Goal: Task Accomplishment & Management: Manage account settings

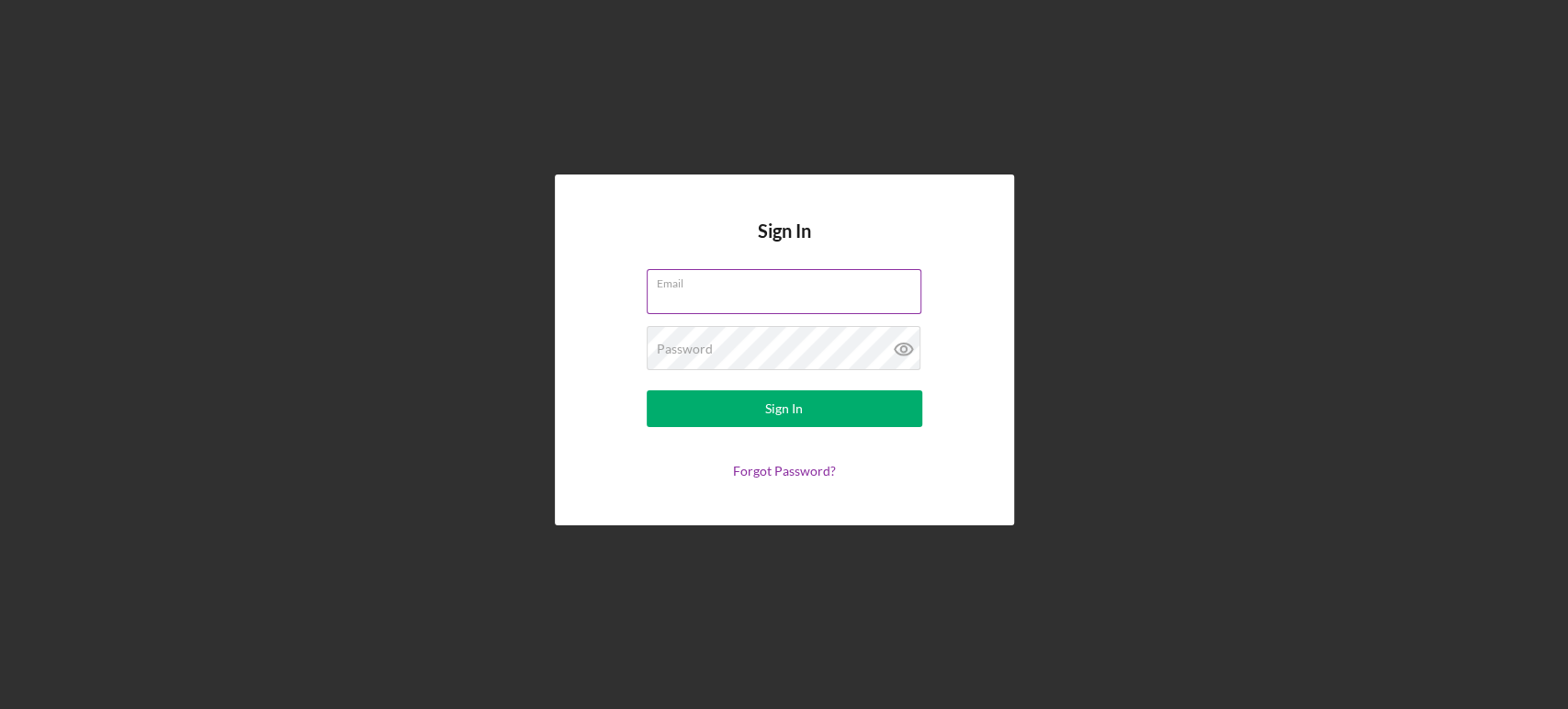
click at [834, 288] on div "Email" at bounding box center [784, 292] width 276 height 46
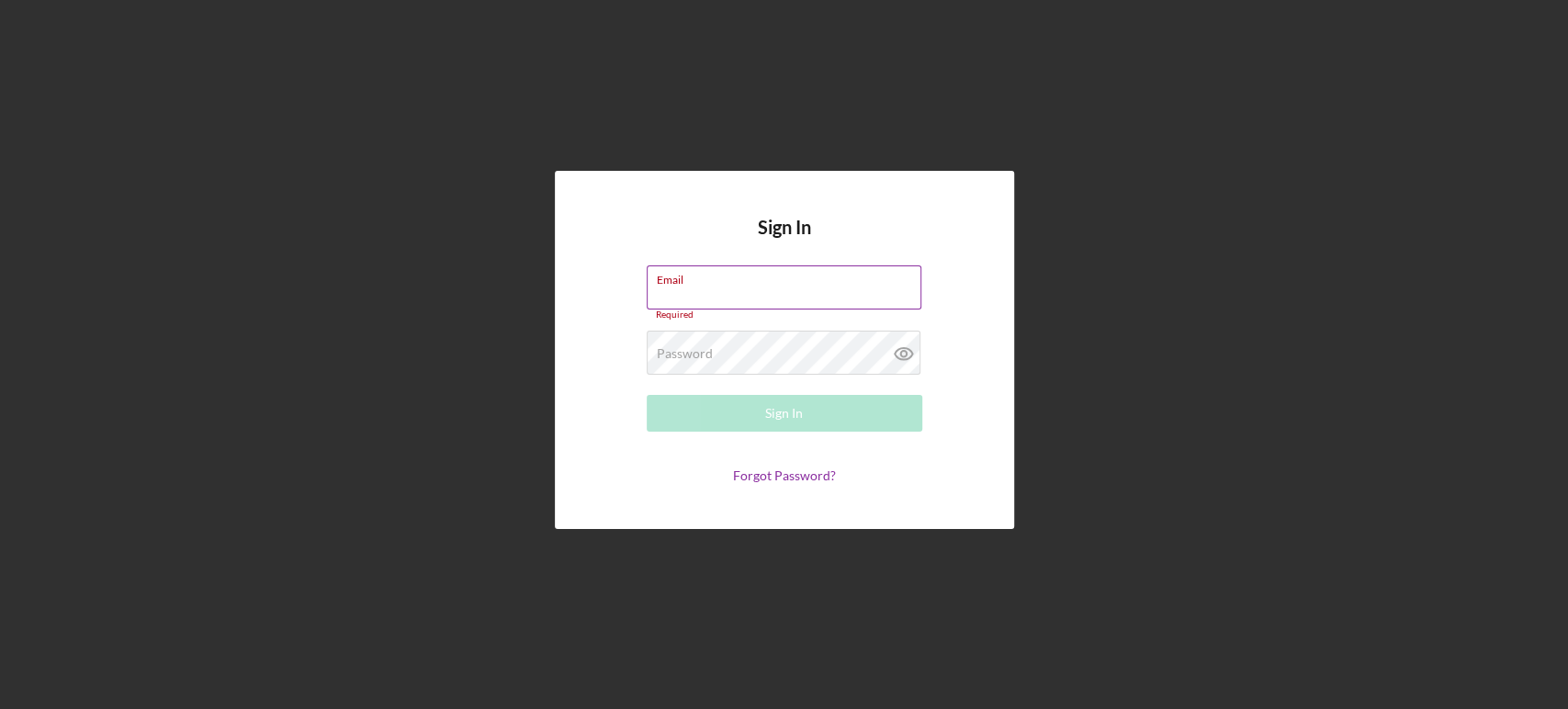
click at [835, 280] on div "Email Required" at bounding box center [784, 293] width 276 height 55
type input "[PERSON_NAME][EMAIL_ADDRESS][DOMAIN_NAME]"
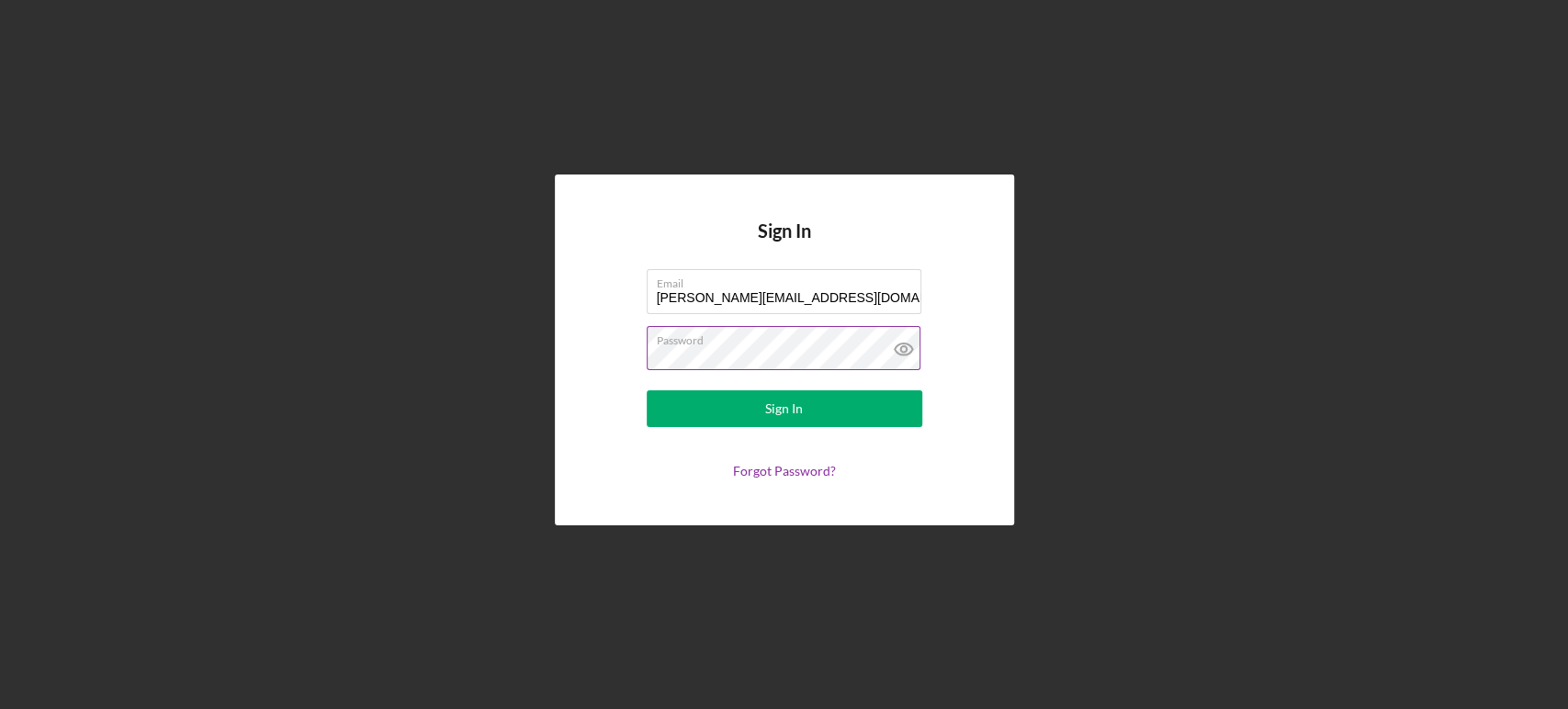
click at [647, 390] on button "Sign In" at bounding box center [784, 408] width 276 height 36
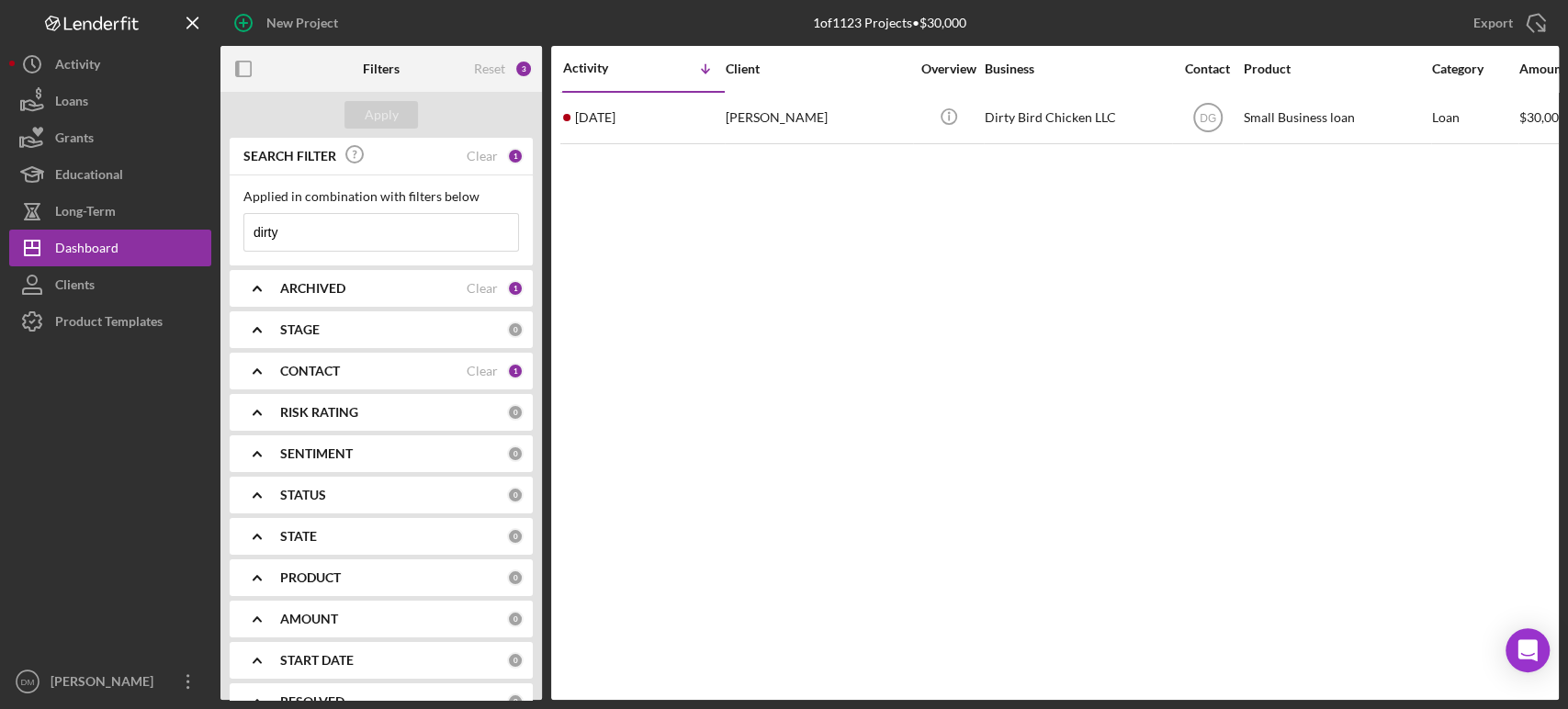
drag, startPoint x: 314, startPoint y: 245, endPoint x: 234, endPoint y: 220, distance: 83.8
click at [234, 220] on div "Applied in combination with filters below dirty Icon/Menu Close" at bounding box center [381, 220] width 303 height 90
type input "lux"
click at [358, 284] on div "ARCHIVED" at bounding box center [374, 289] width 186 height 15
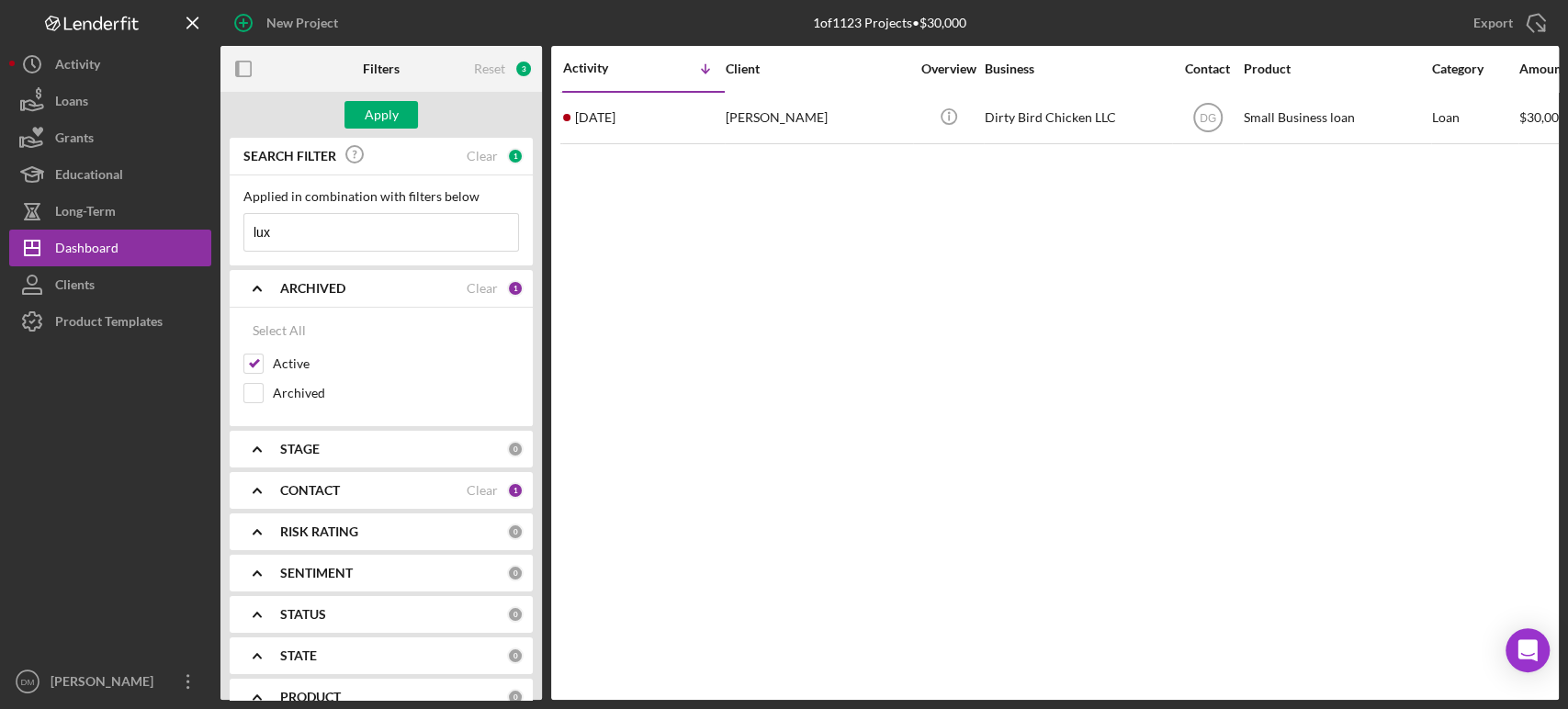
click at [358, 284] on div "ARCHIVED" at bounding box center [374, 289] width 186 height 15
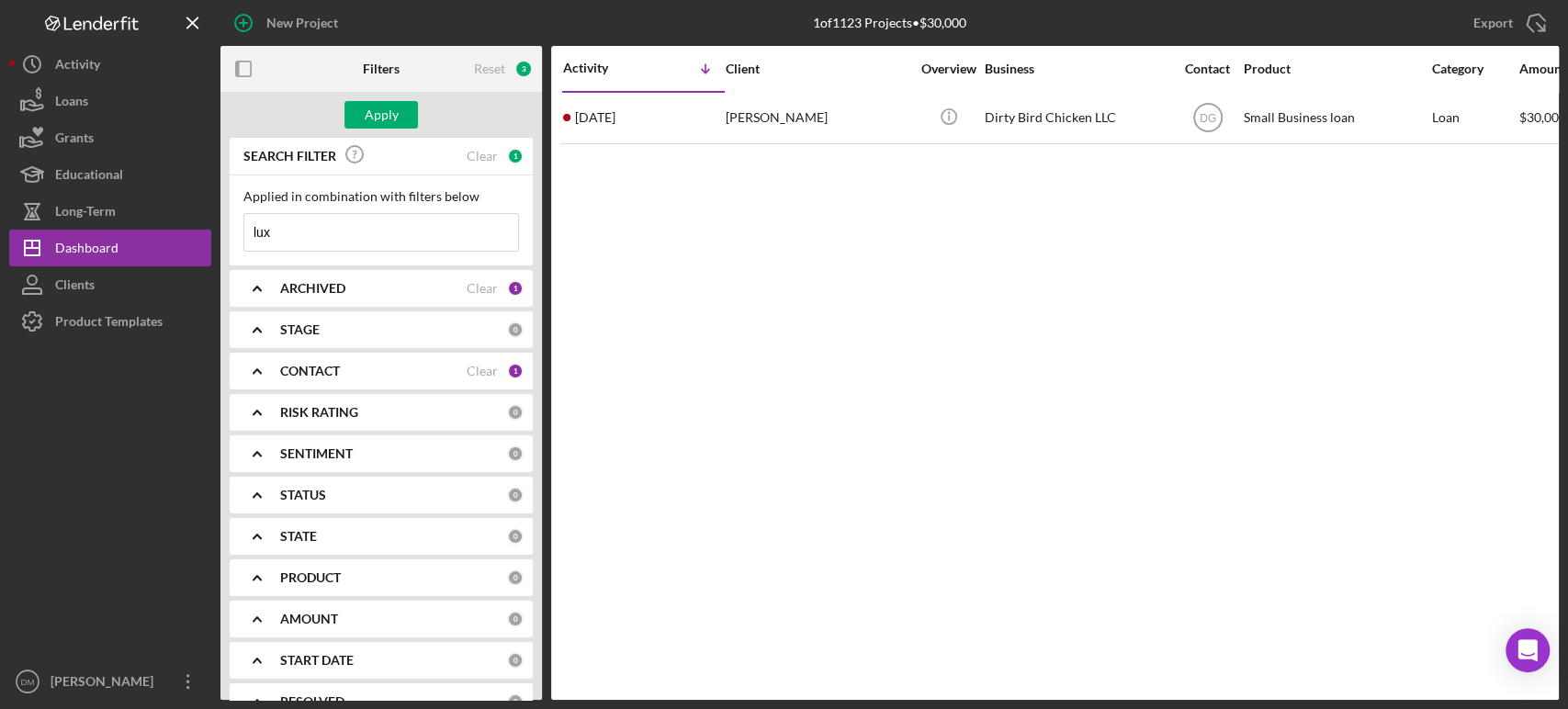
click at [361, 372] on div "CONTACT" at bounding box center [374, 372] width 186 height 15
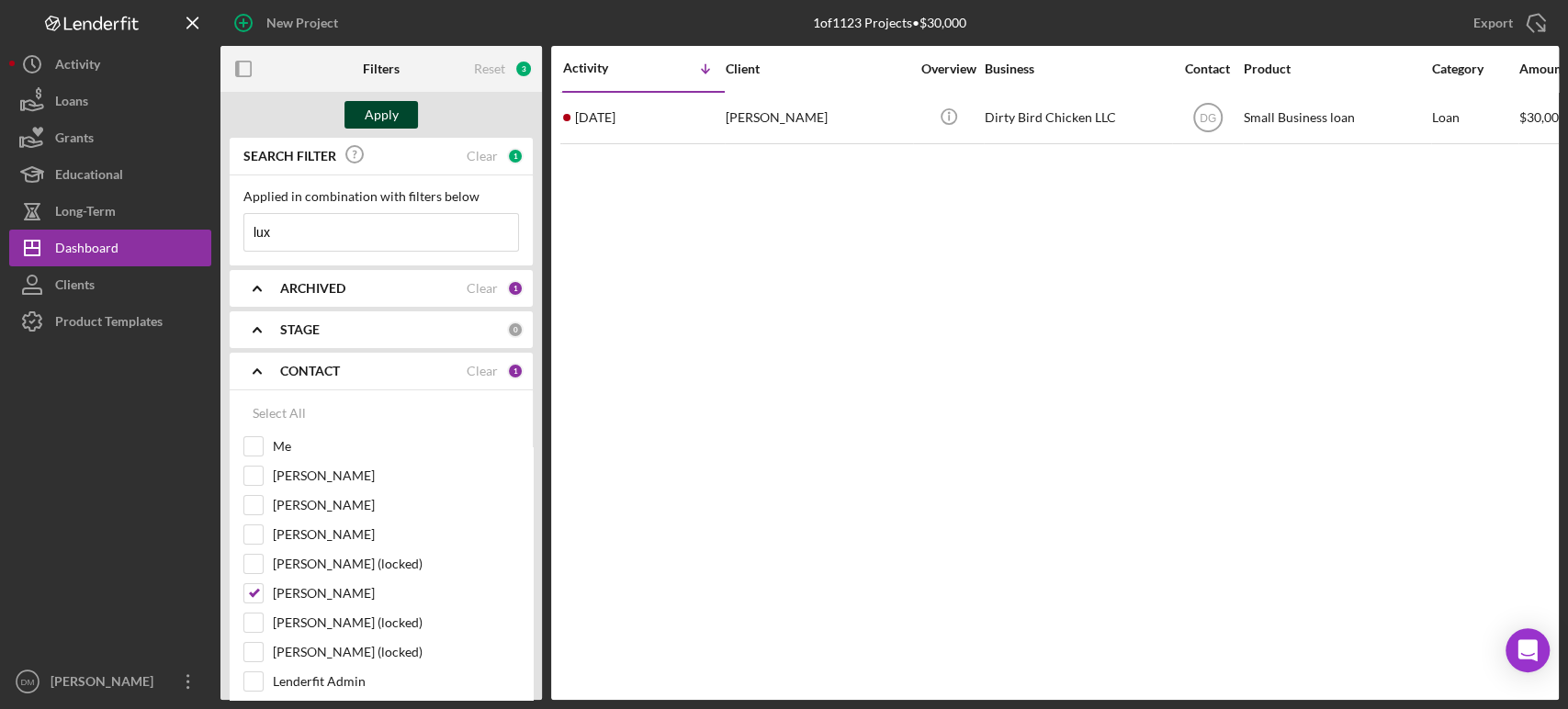
click at [379, 110] on div "Apply" at bounding box center [382, 115] width 34 height 28
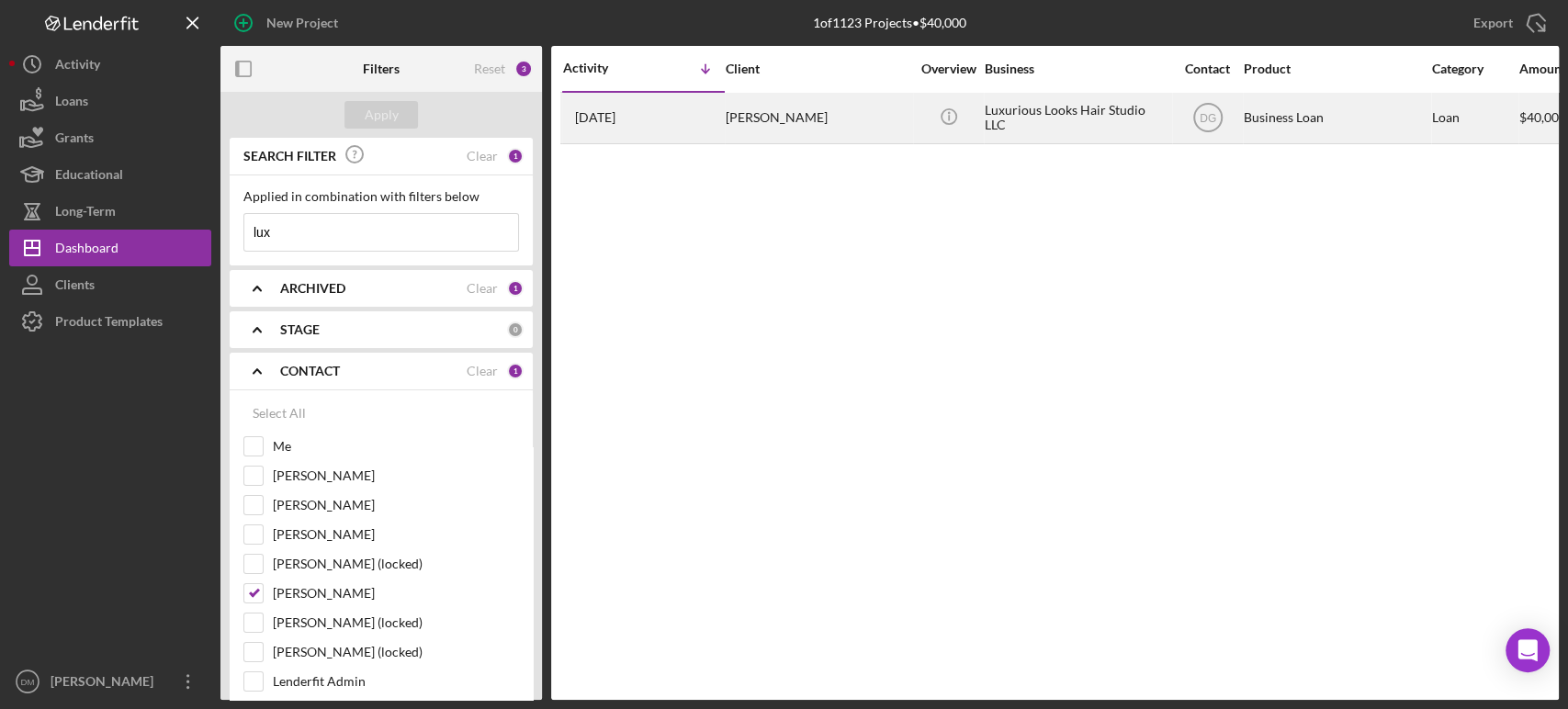
click at [860, 111] on div "[PERSON_NAME]" at bounding box center [817, 118] width 184 height 48
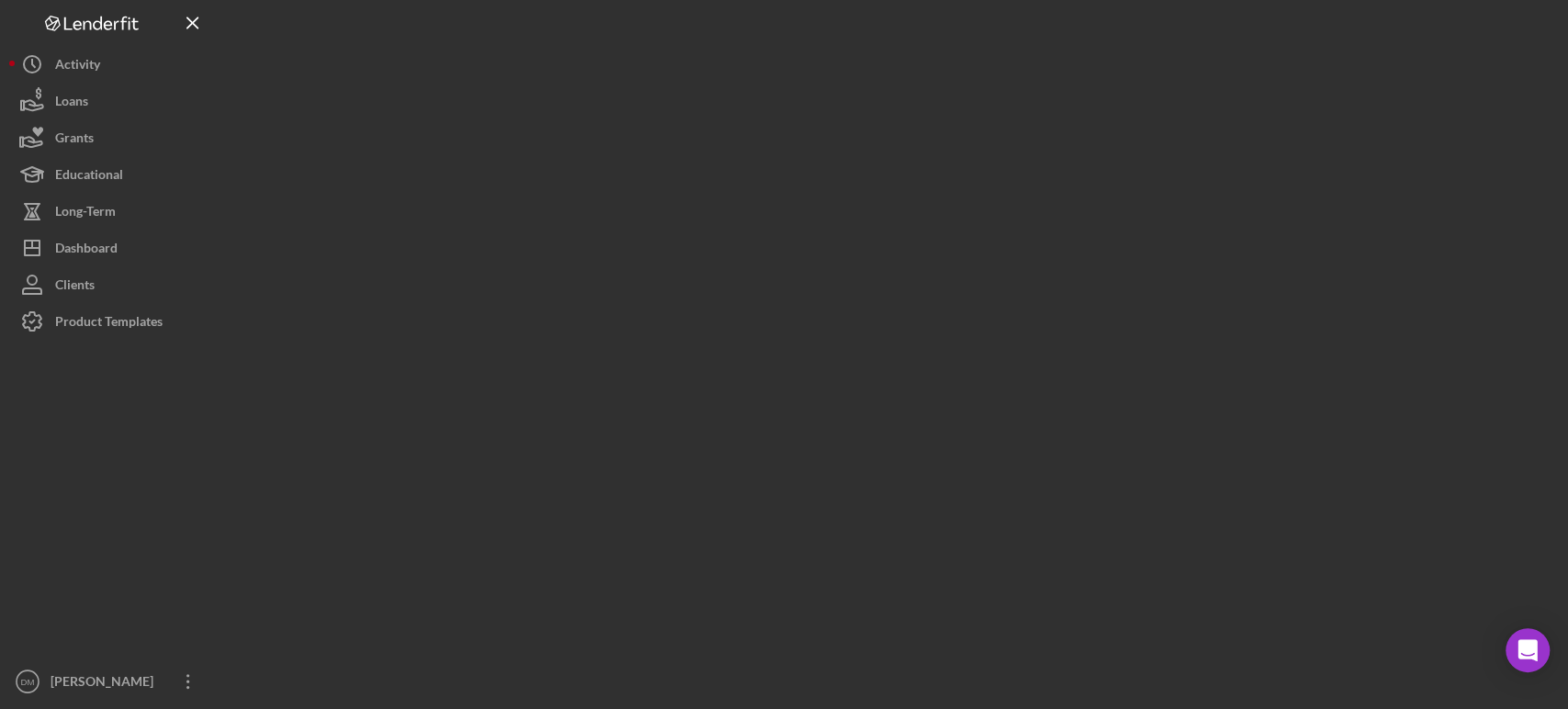
click at [861, 111] on div at bounding box center [890, 349] width 1339 height 700
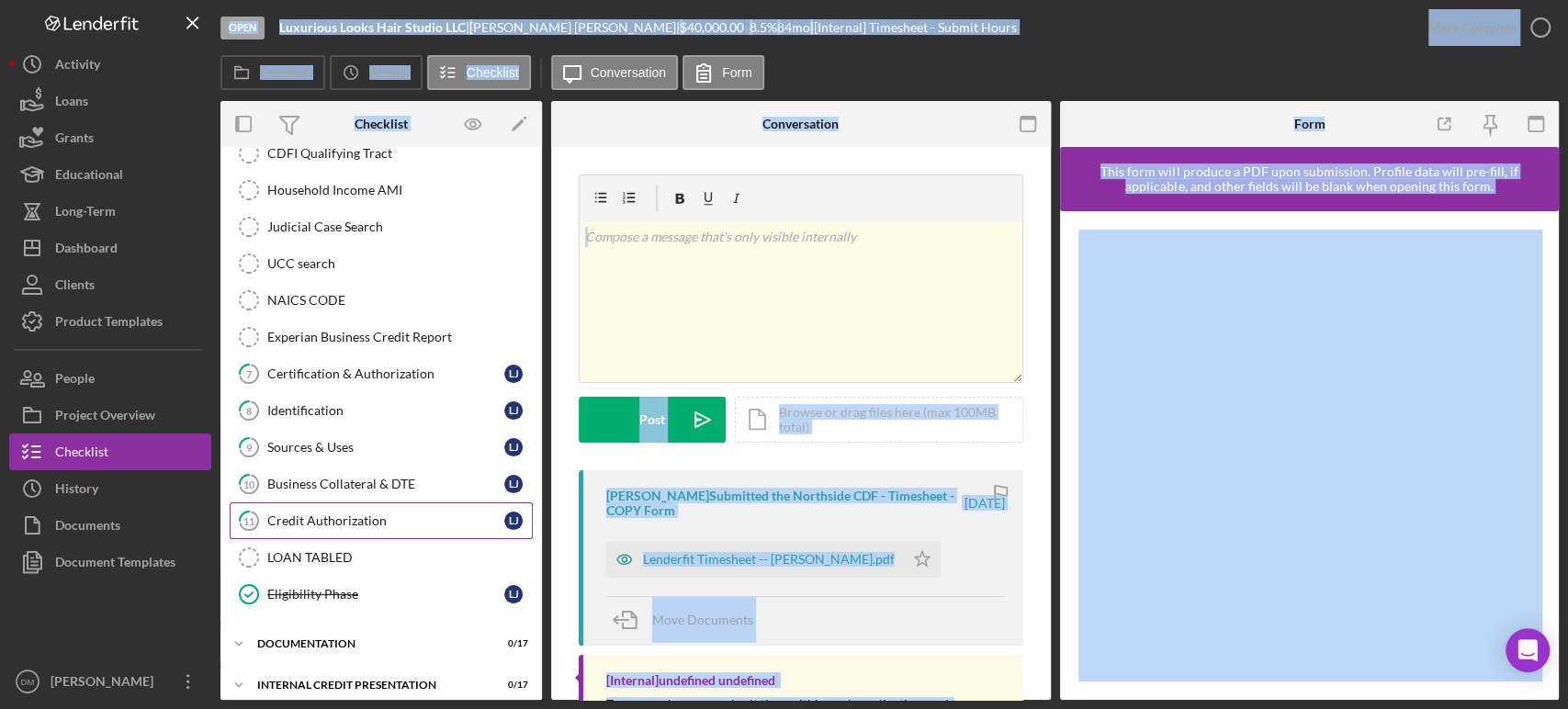
scroll to position [324, 0]
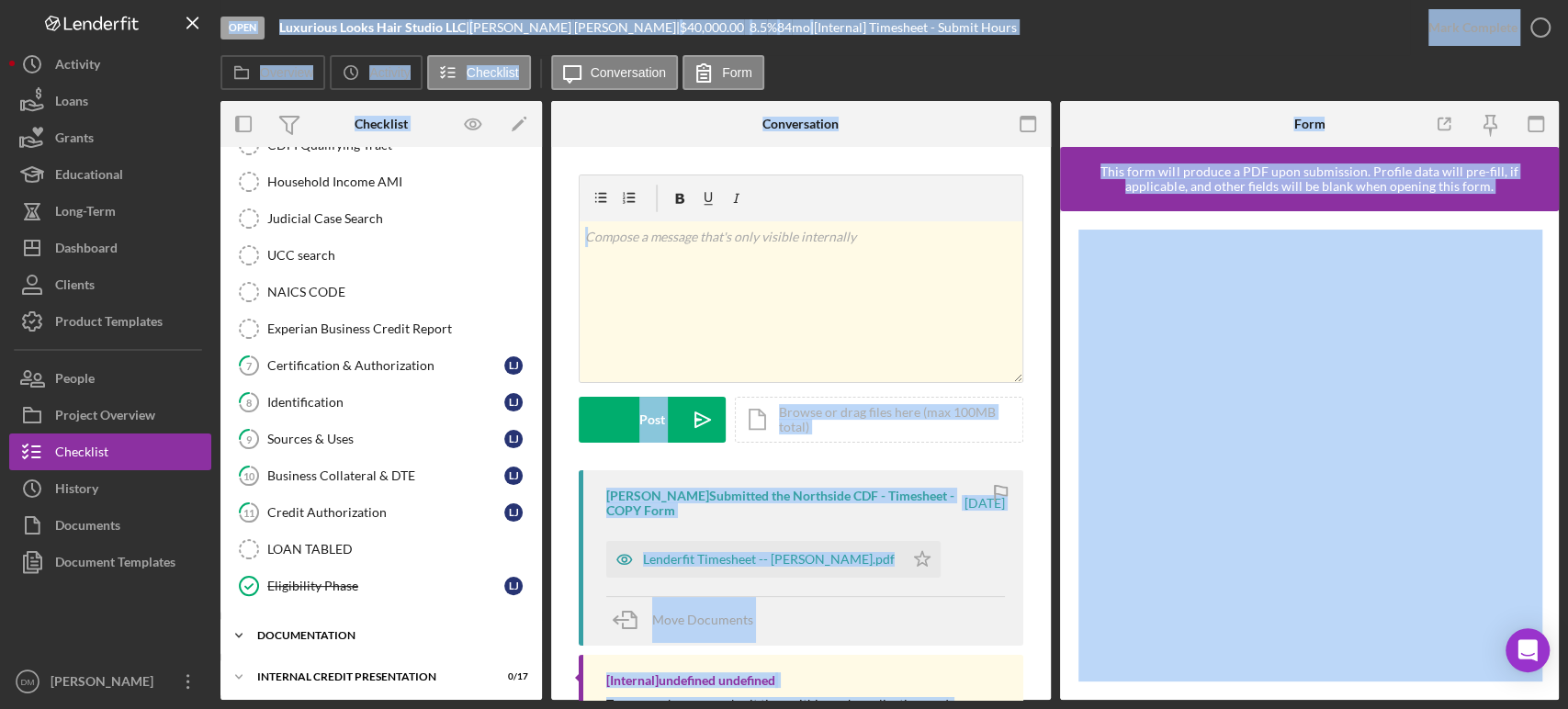
click at [287, 631] on div "documentation" at bounding box center [388, 636] width 262 height 11
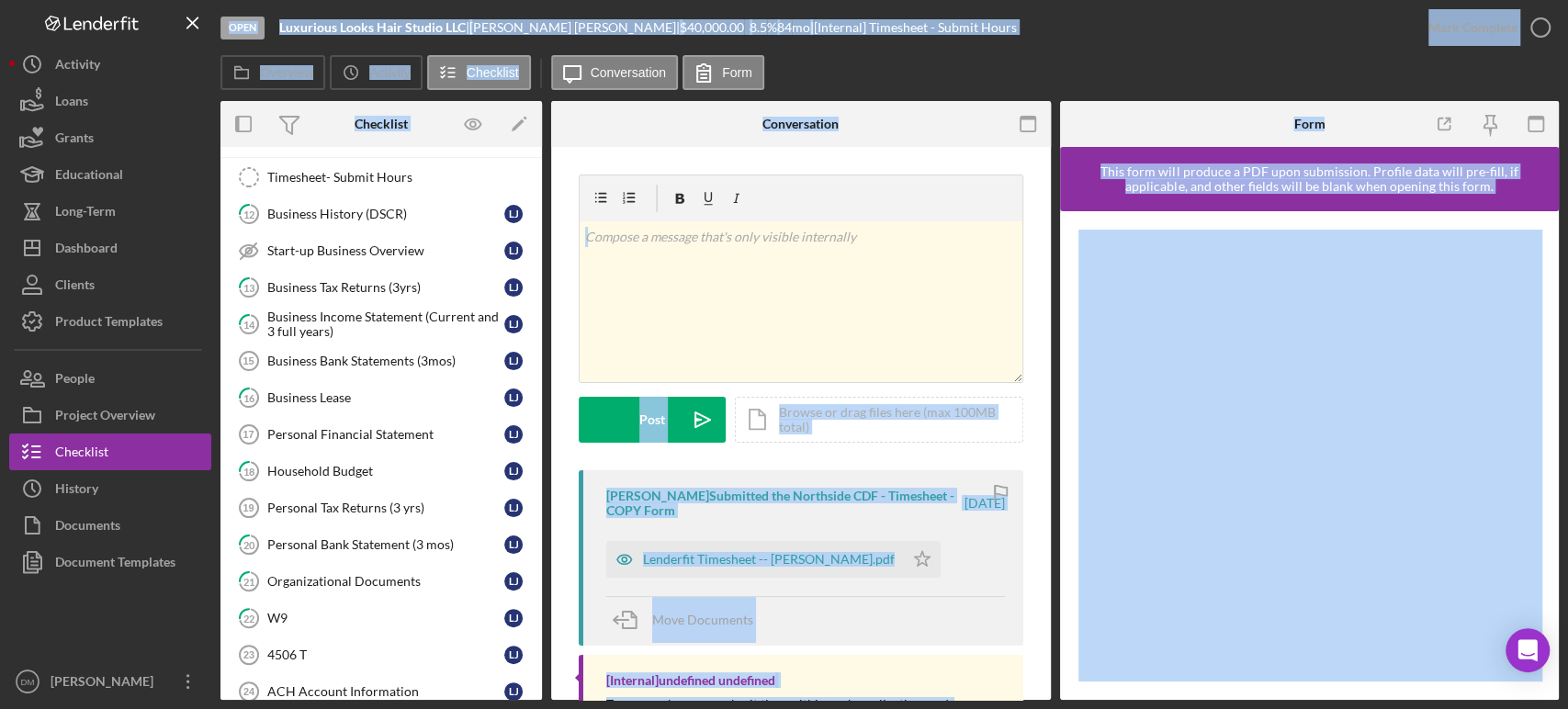
scroll to position [956, 0]
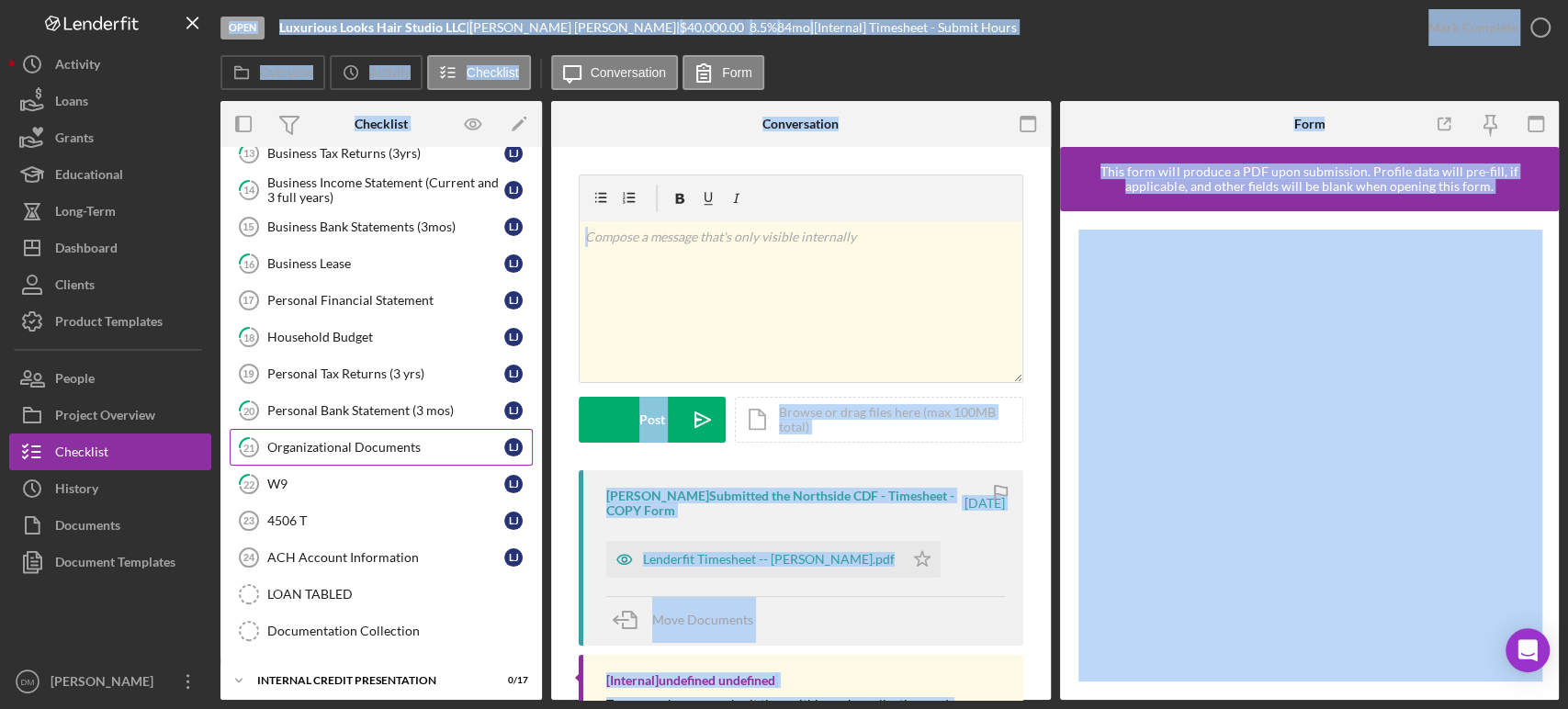
click at [353, 440] on div "Organizational Documents" at bounding box center [386, 447] width 237 height 15
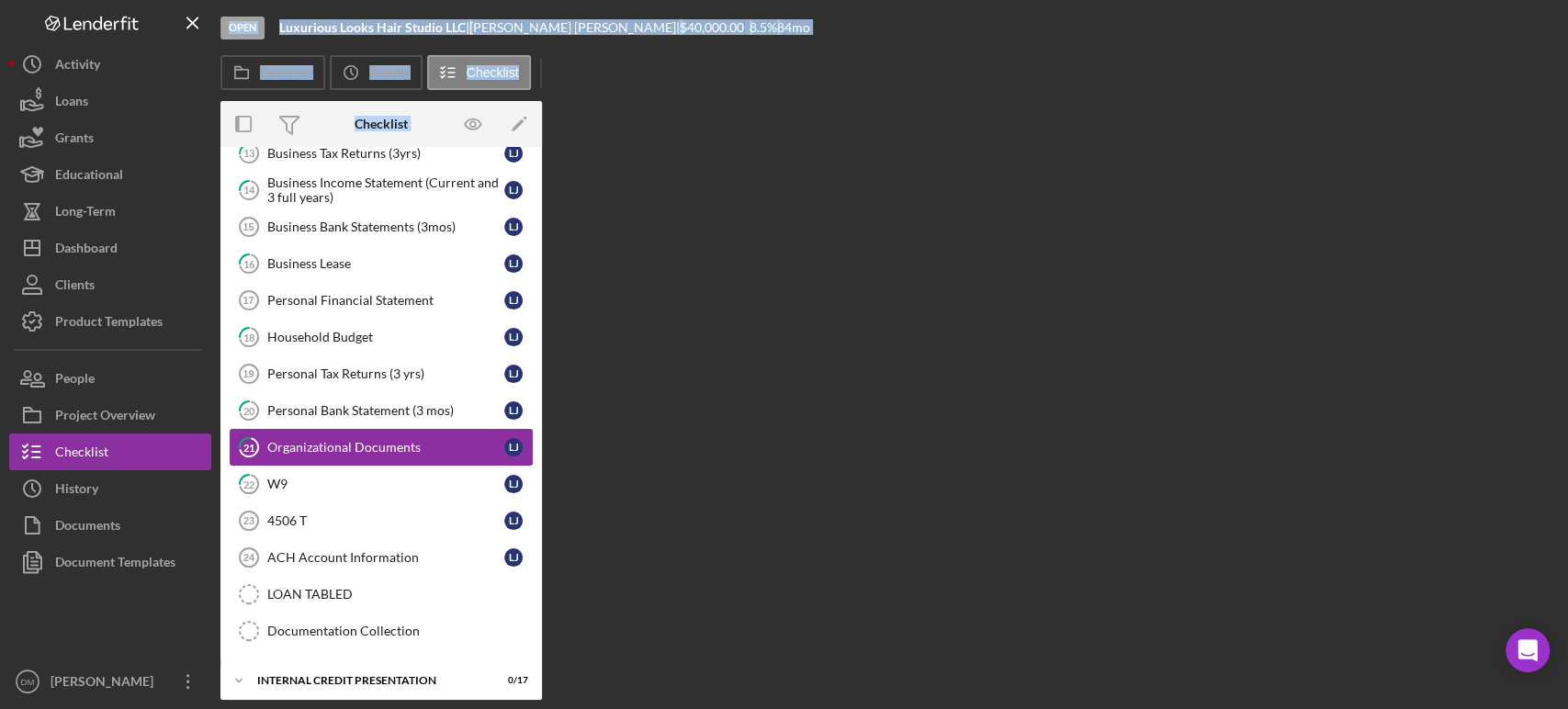
scroll to position [956, 0]
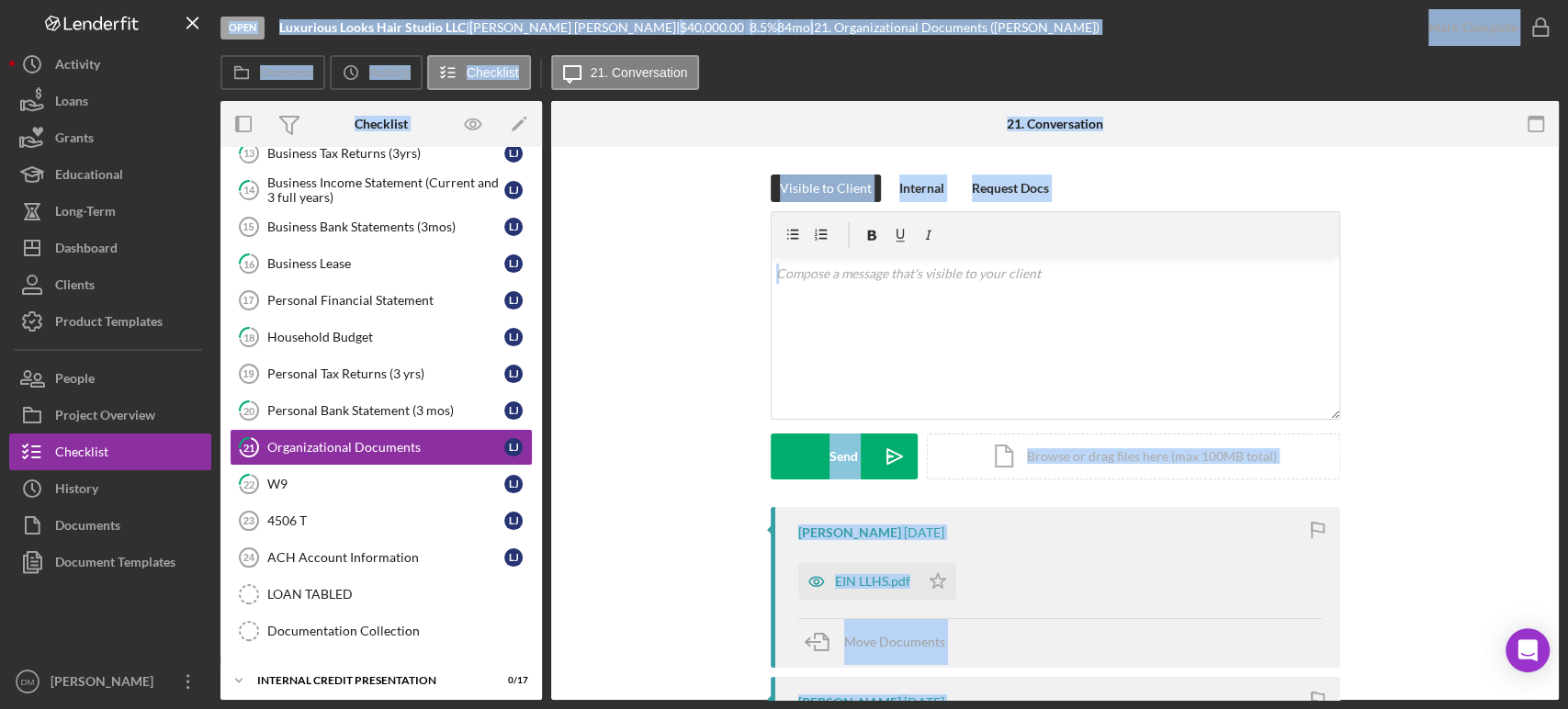
click at [1467, 425] on div "Visible to Client Internal Request Docs v Color teal Color pink Remove color Ad…" at bounding box center [1055, 340] width 953 height 333
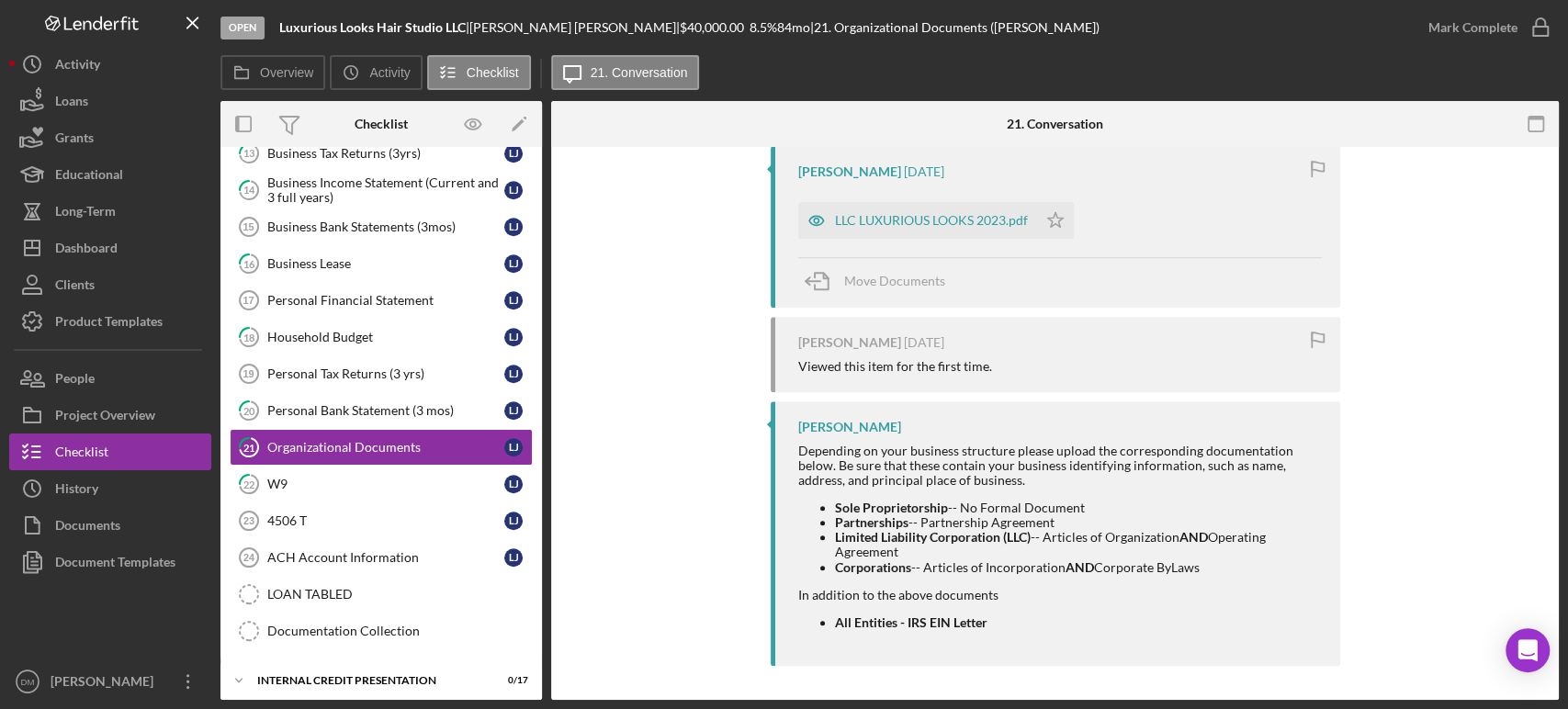
scroll to position [293, 0]
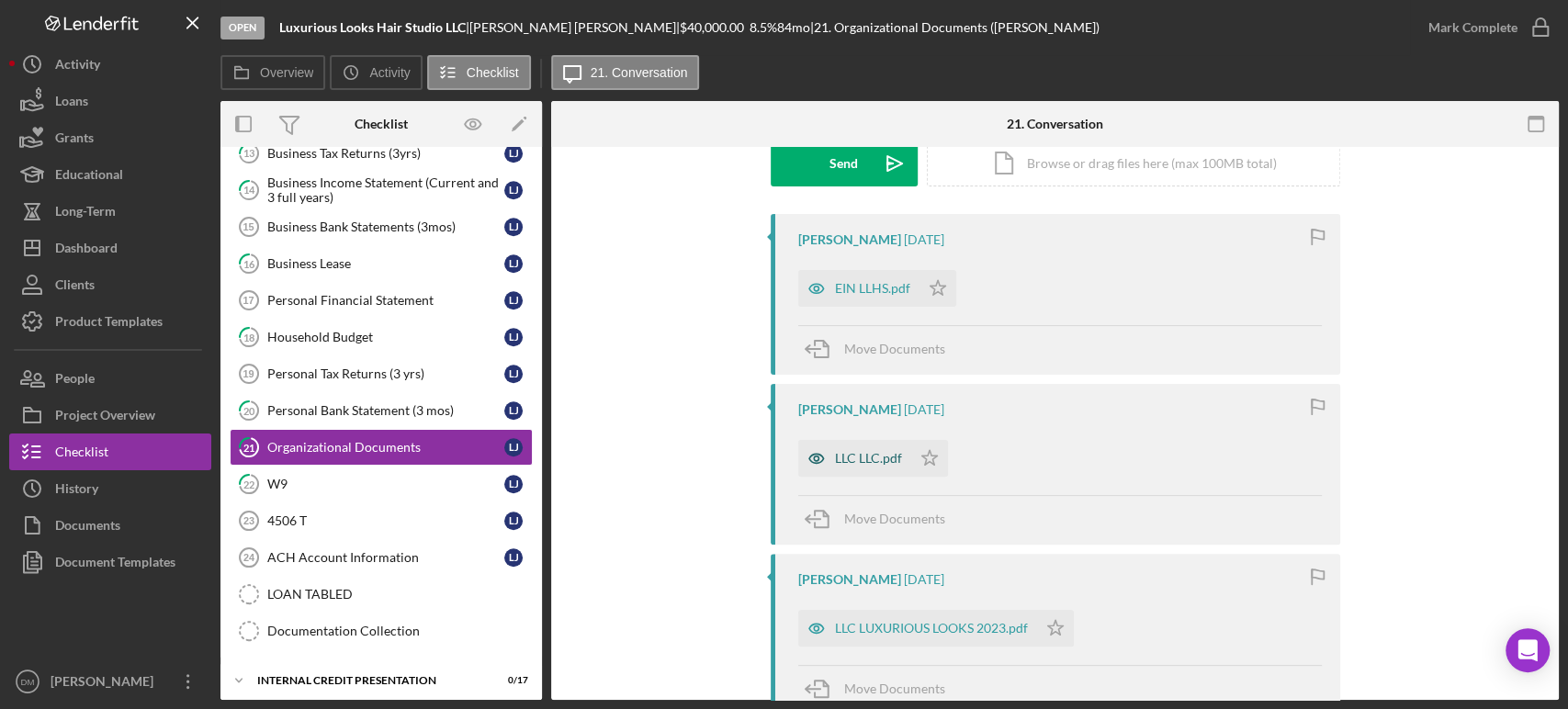
click at [869, 456] on div "LLC LLC.pdf" at bounding box center [868, 458] width 67 height 15
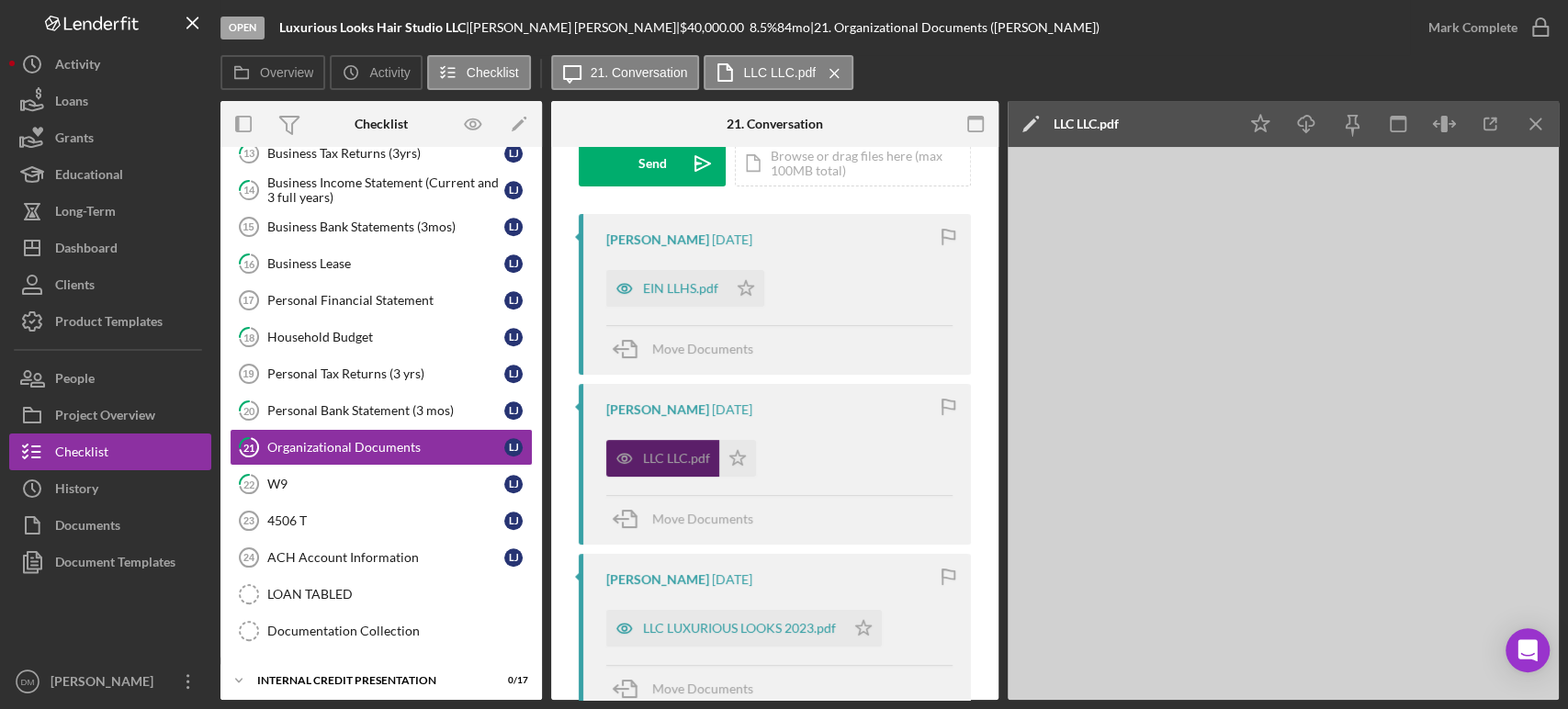
click at [869, 456] on div "LLC LLC.pdf Icon/Star" at bounding box center [780, 454] width 347 height 46
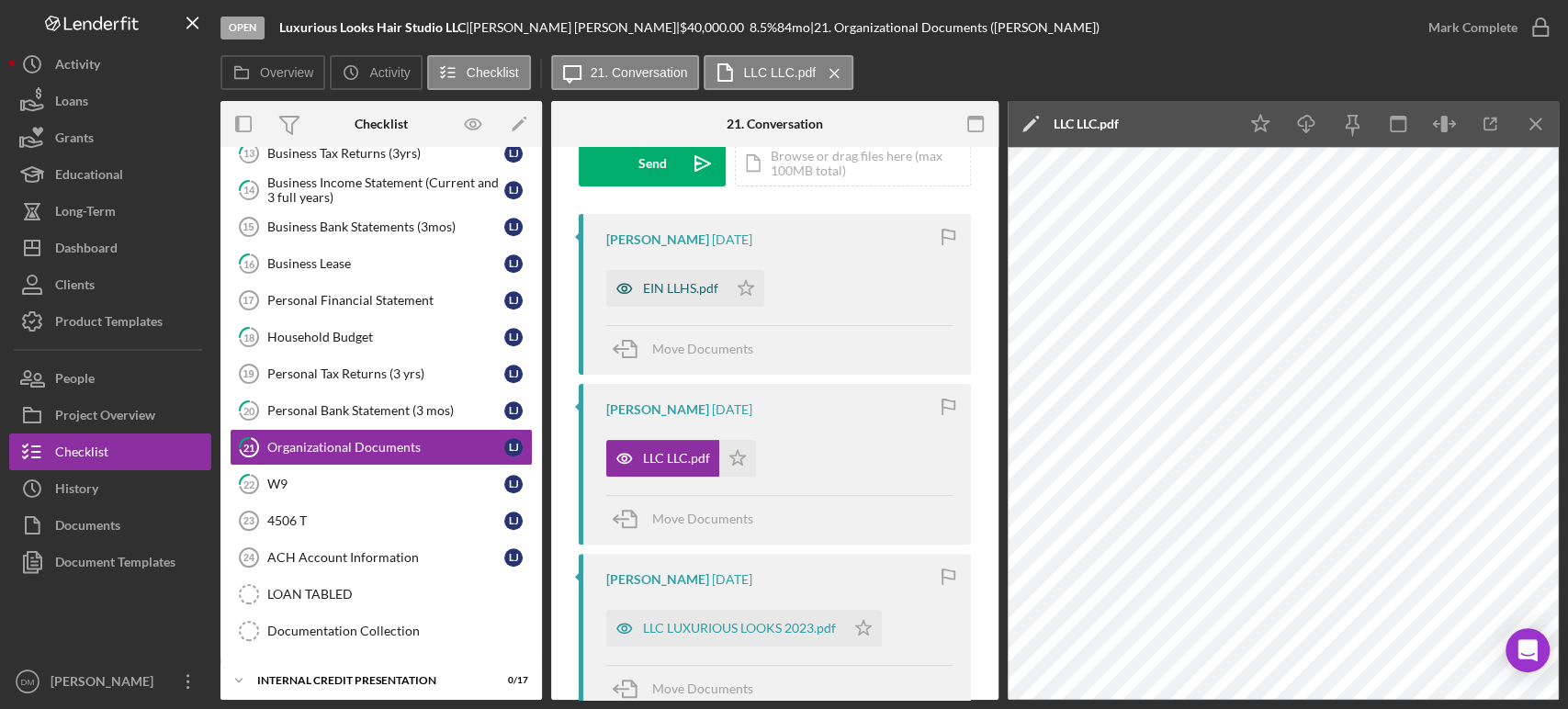
click at [691, 286] on div "EIN LLHS.pdf" at bounding box center [680, 289] width 75 height 15
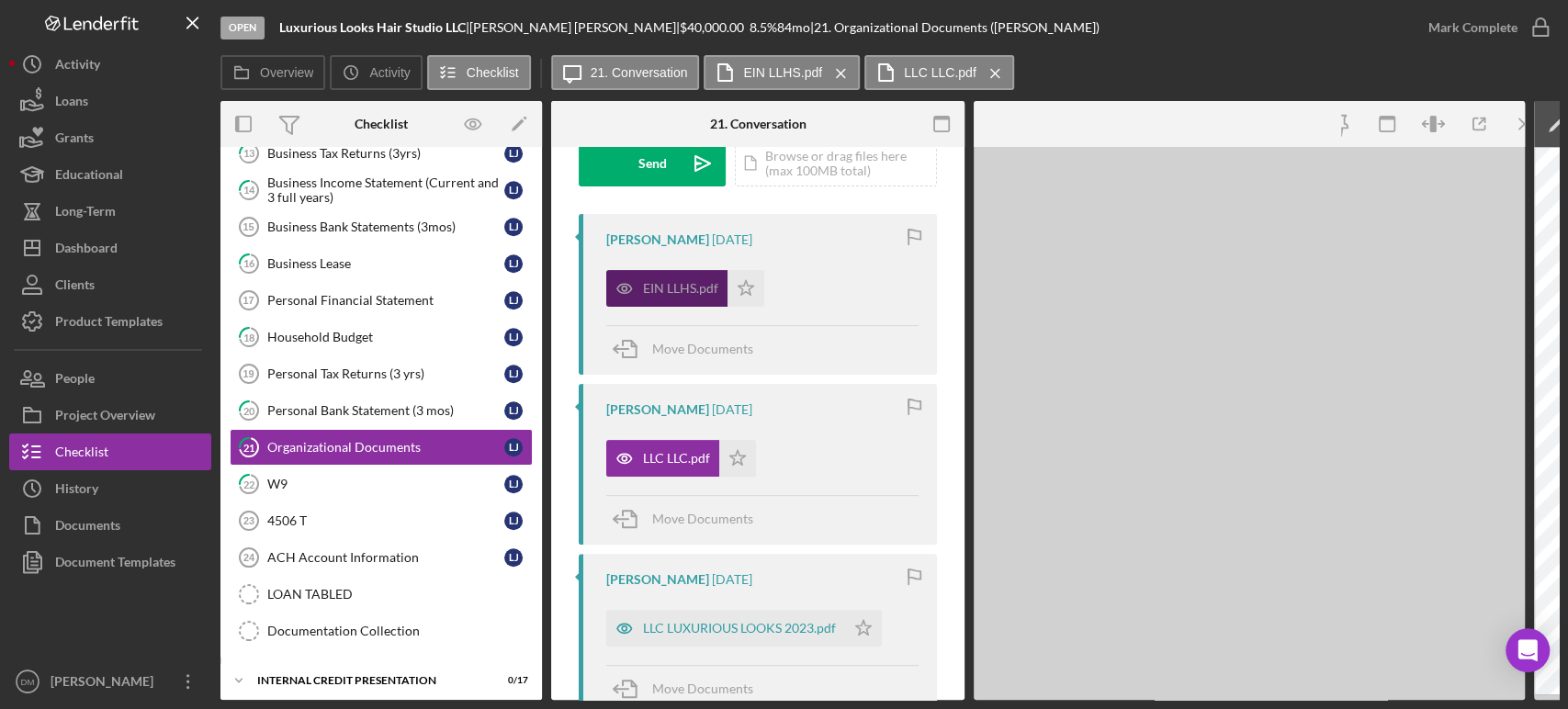
click at [691, 286] on div "EIN LLHS.pdf" at bounding box center [680, 289] width 75 height 15
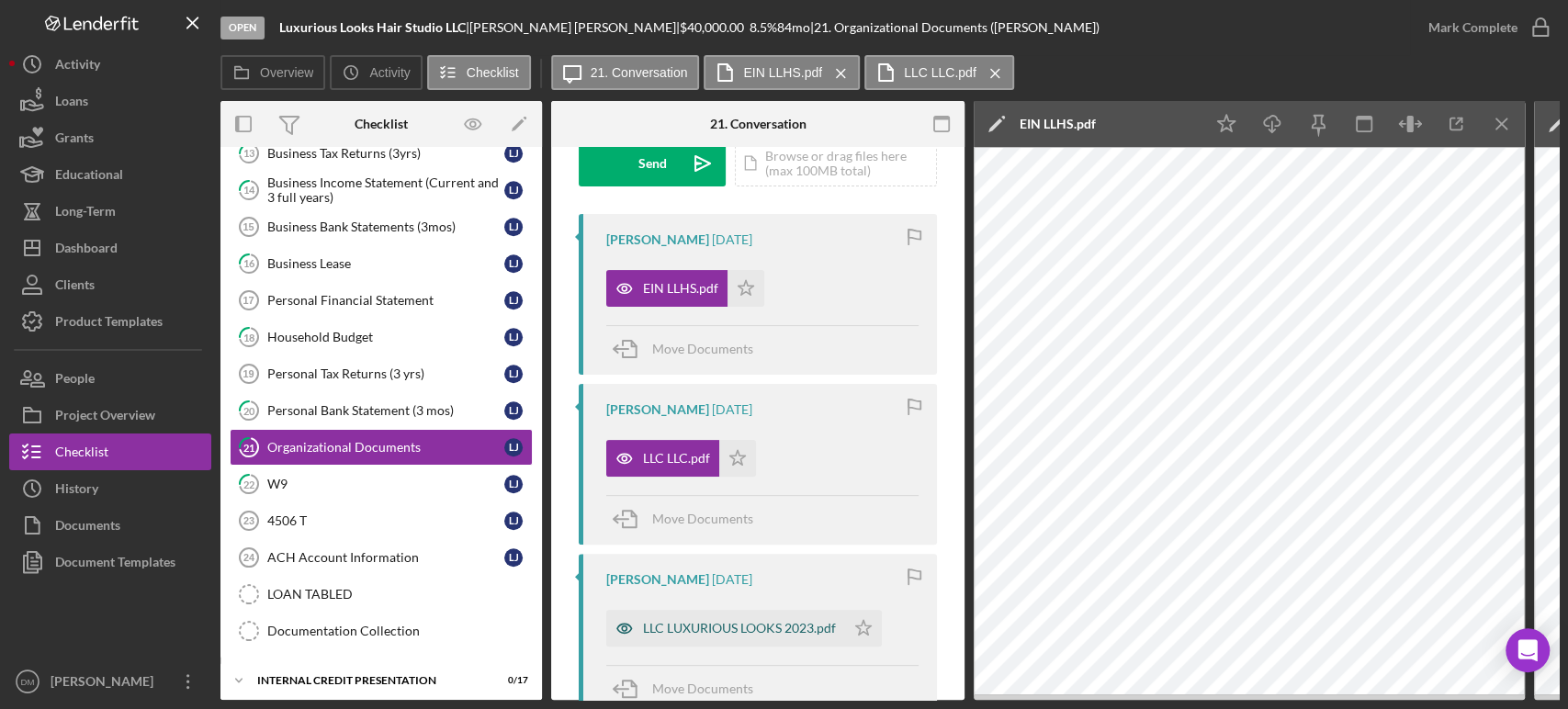
click at [712, 625] on div "LLC LUXURIOUS LOOKS 2023.pdf" at bounding box center [739, 629] width 193 height 15
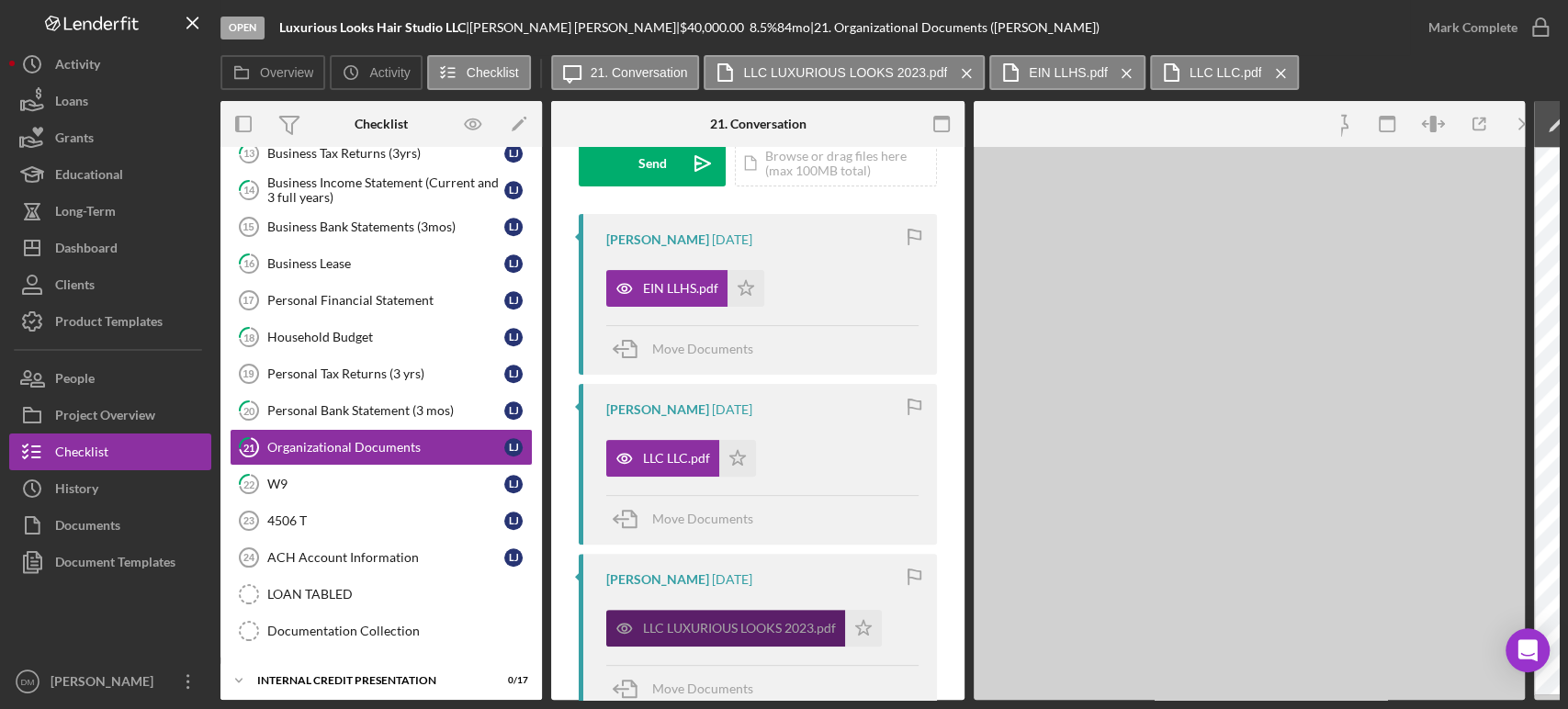
click at [712, 625] on div "LLC LUXURIOUS LOOKS 2023.pdf" at bounding box center [739, 629] width 193 height 15
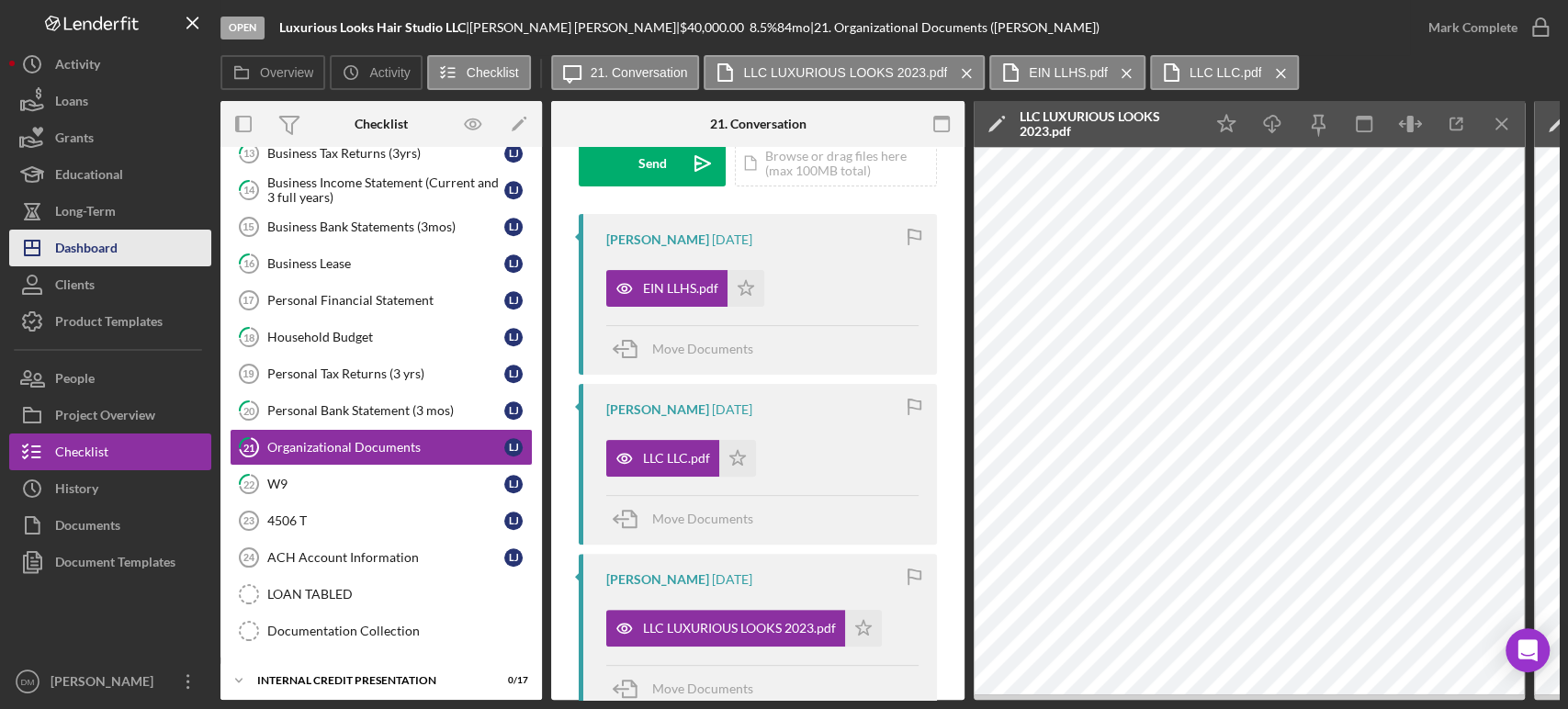
click at [94, 243] on div "Dashboard" at bounding box center [86, 251] width 62 height 41
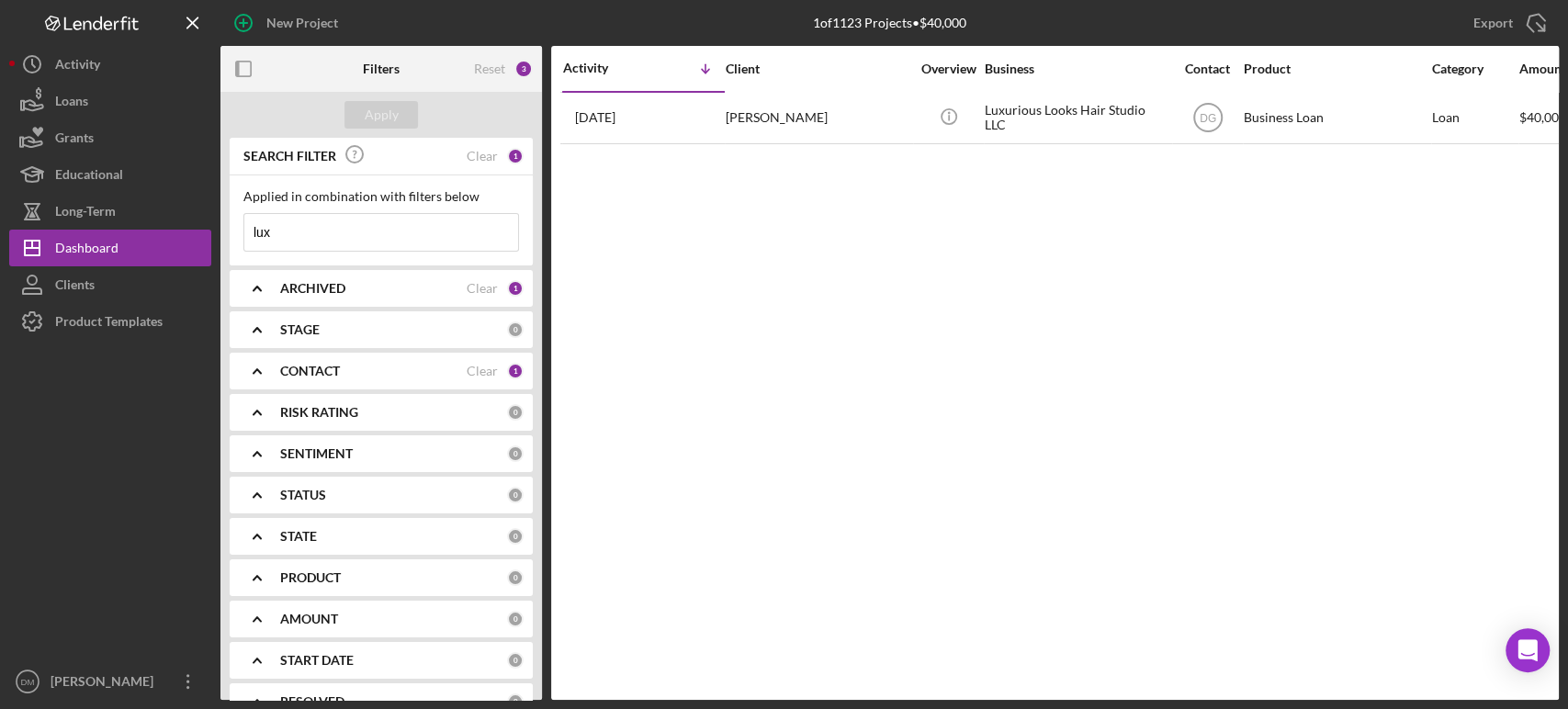
click at [271, 226] on input "lux" at bounding box center [381, 232] width 274 height 36
type input "[PERSON_NAME]"
click at [407, 233] on input "[PERSON_NAME]" at bounding box center [381, 232] width 274 height 36
click at [398, 116] on button "Apply" at bounding box center [381, 115] width 74 height 28
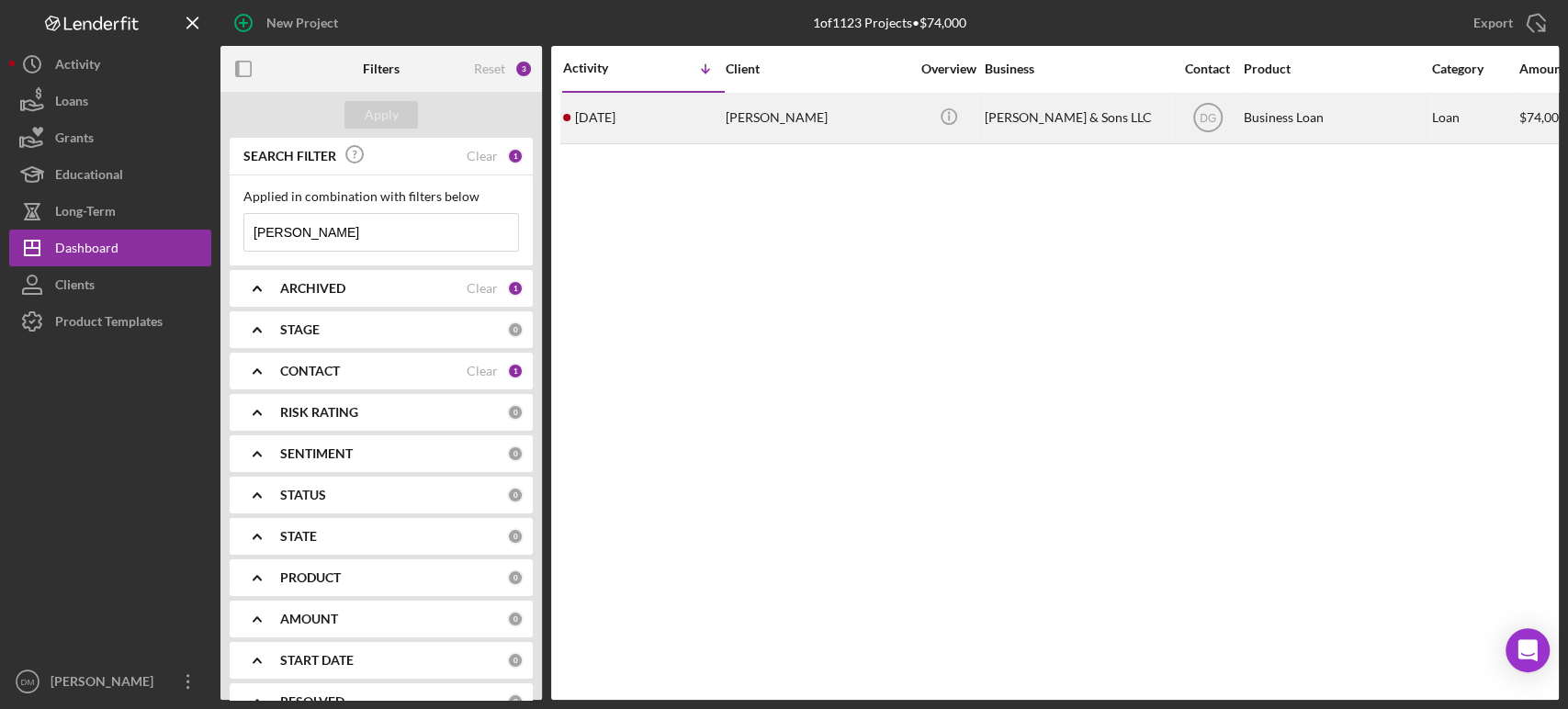
click at [702, 102] on div "[DATE] [PERSON_NAME]" at bounding box center [644, 118] width 161 height 48
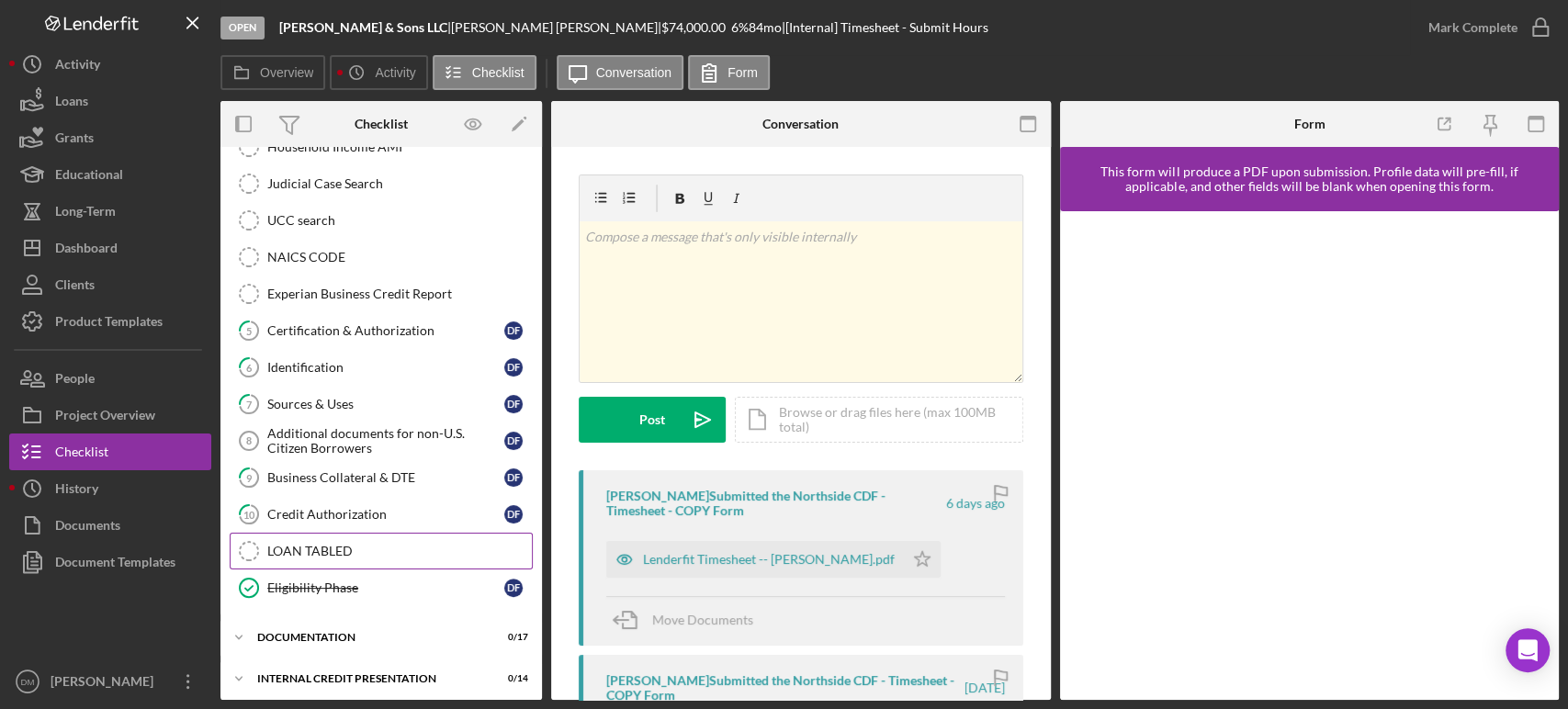
scroll to position [288, 0]
click at [277, 631] on div "documentation" at bounding box center [388, 636] width 262 height 11
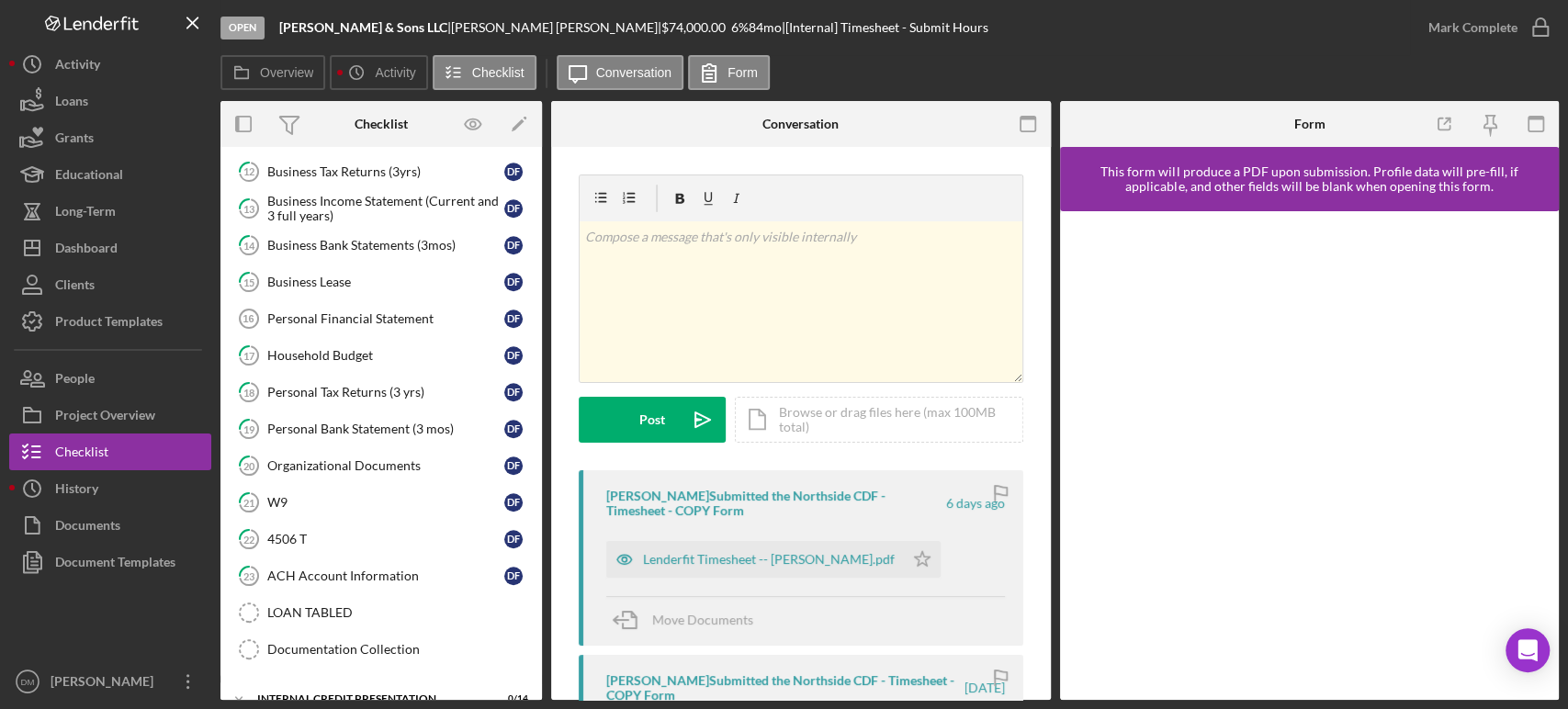
scroll to position [919, 0]
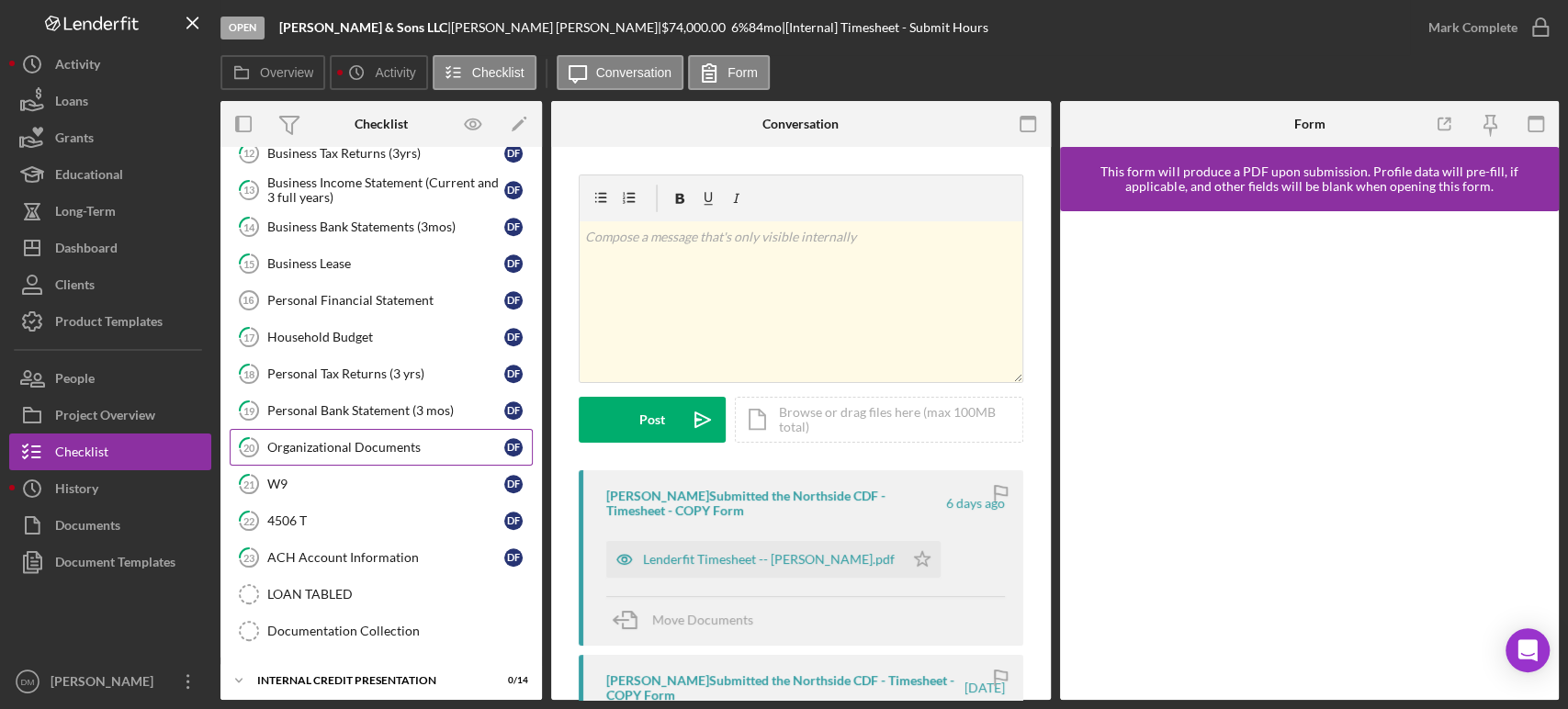
click at [346, 453] on link "20 Organizational Documents D F" at bounding box center [381, 447] width 303 height 36
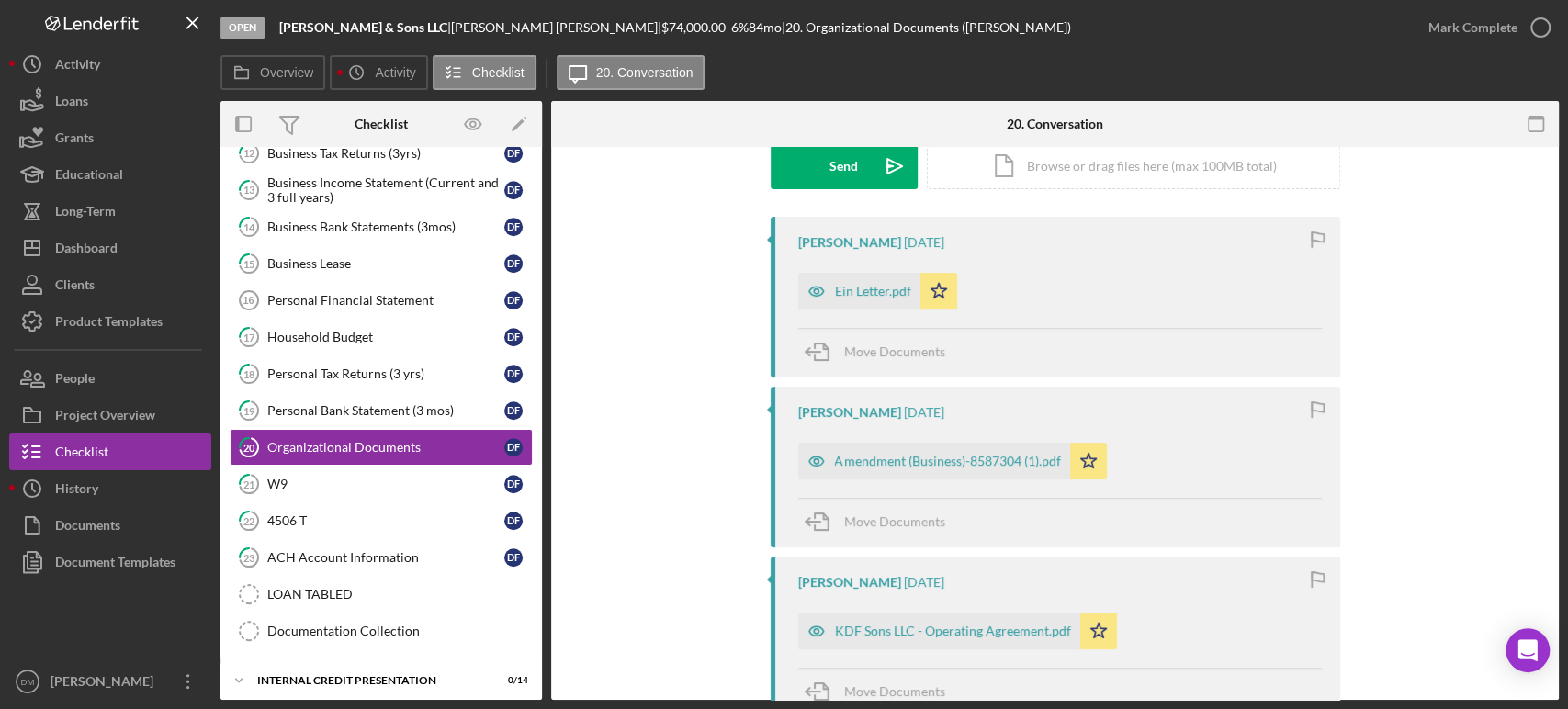
scroll to position [306, 0]
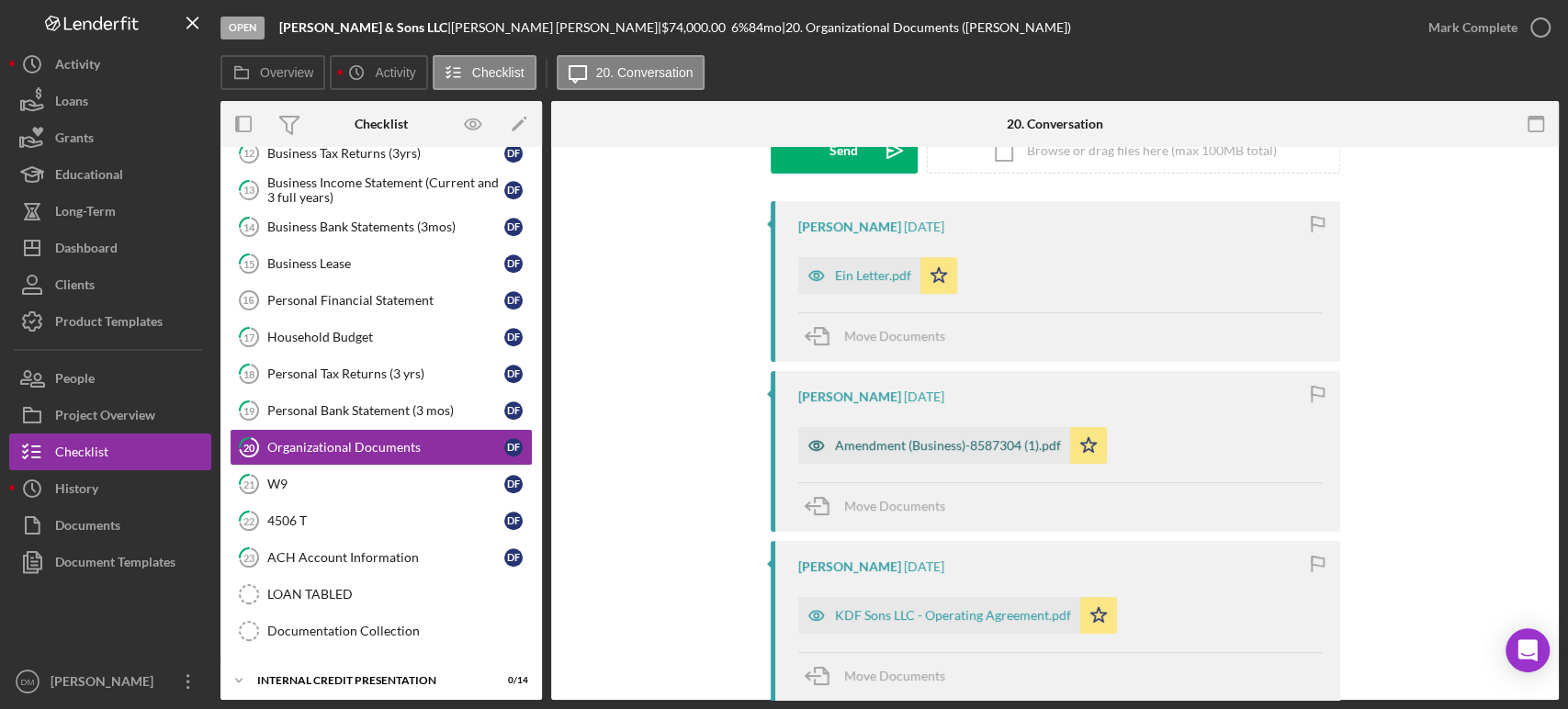
click at [958, 443] on div "Amendment (Business)-8587304 (1).pdf" at bounding box center [948, 445] width 226 height 15
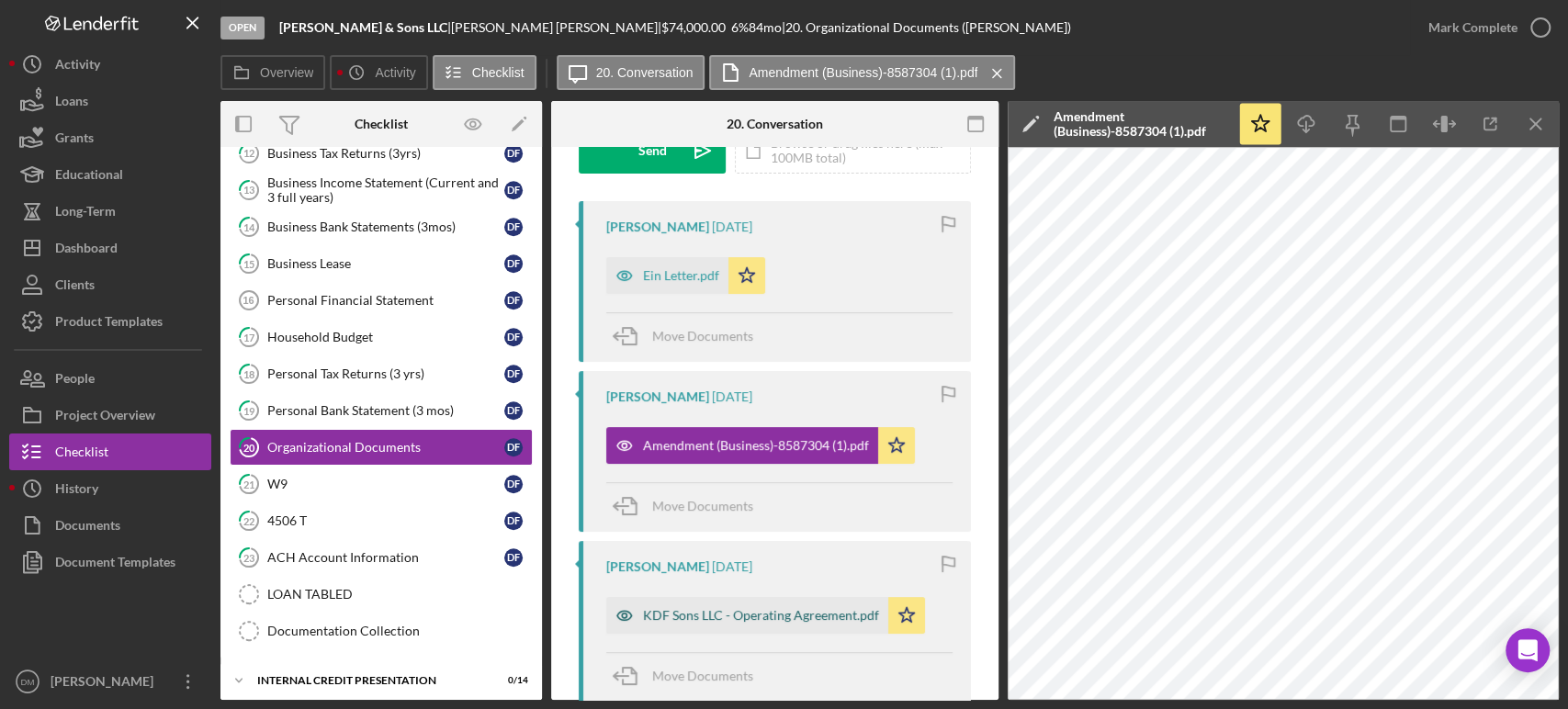
click at [777, 628] on div "KDF Sons LLC - Operating Agreement.pdf" at bounding box center [747, 615] width 282 height 36
